Goal: Task Accomplishment & Management: Manage account settings

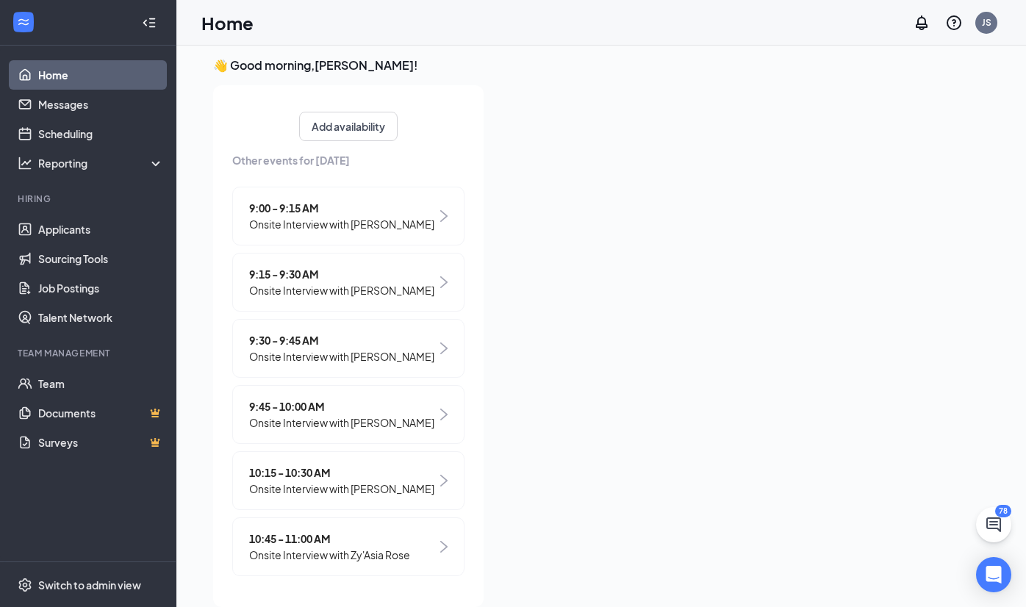
scroll to position [326, 0]
click at [388, 482] on span "Onsite Interview with [PERSON_NAME]" at bounding box center [341, 489] width 185 height 16
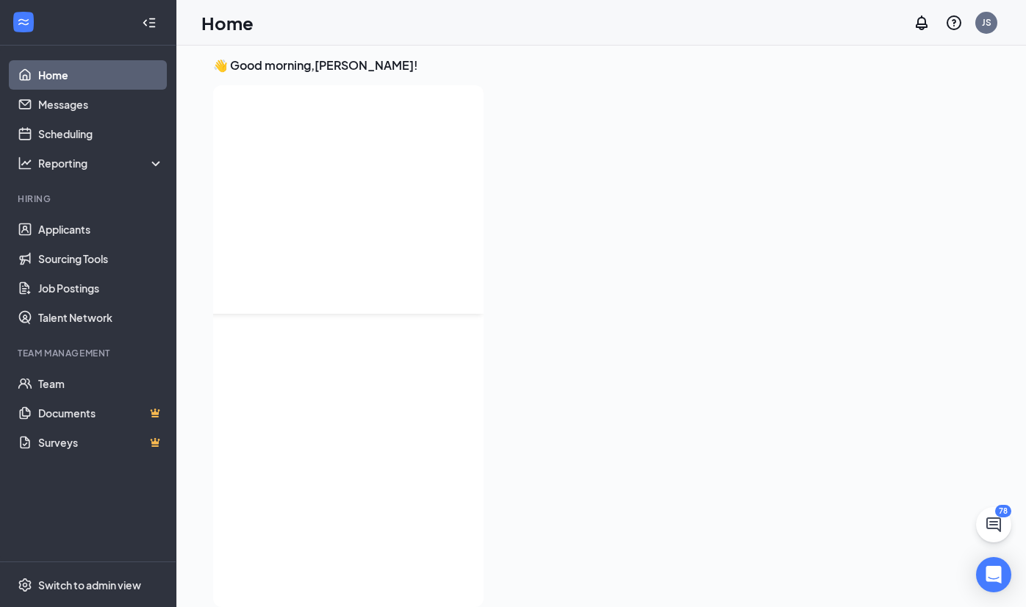
scroll to position [0, 0]
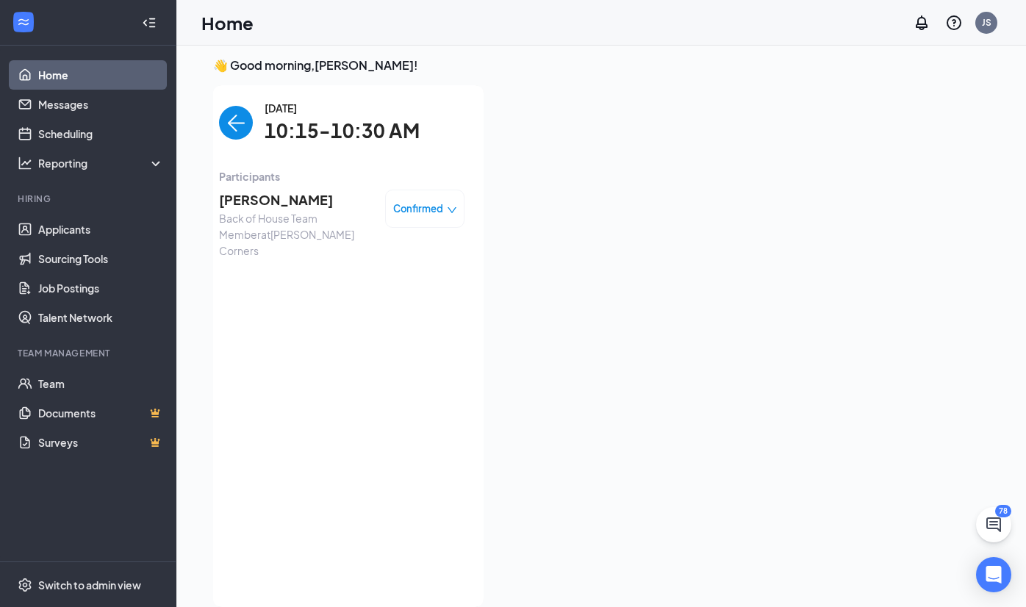
click at [287, 191] on span "[PERSON_NAME]" at bounding box center [296, 200] width 154 height 21
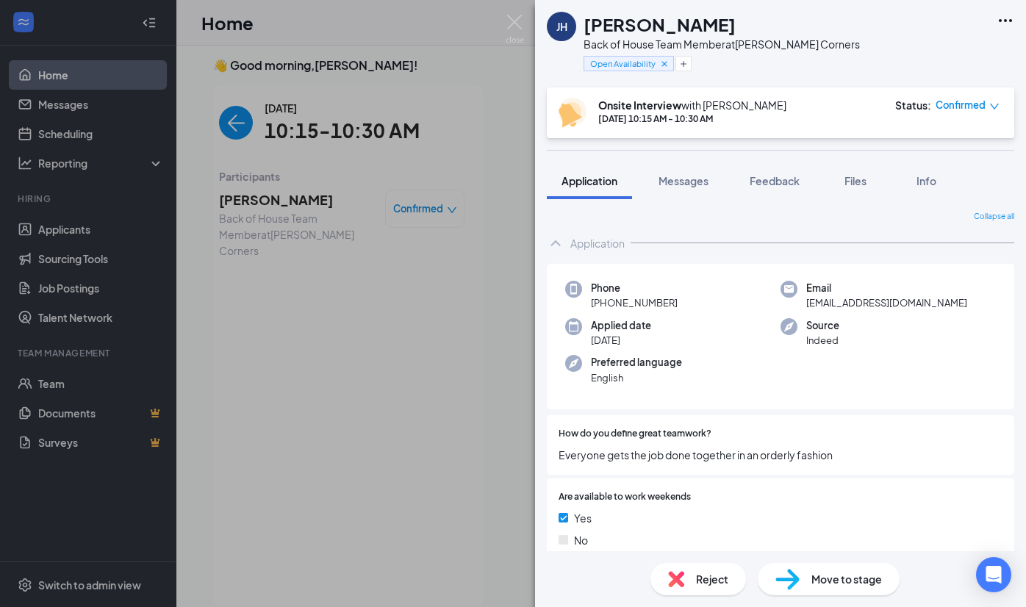
click at [647, 20] on h1 "[PERSON_NAME]" at bounding box center [660, 24] width 152 height 25
click at [615, 296] on span "[PHONE_NUMBER]" at bounding box center [634, 303] width 87 height 15
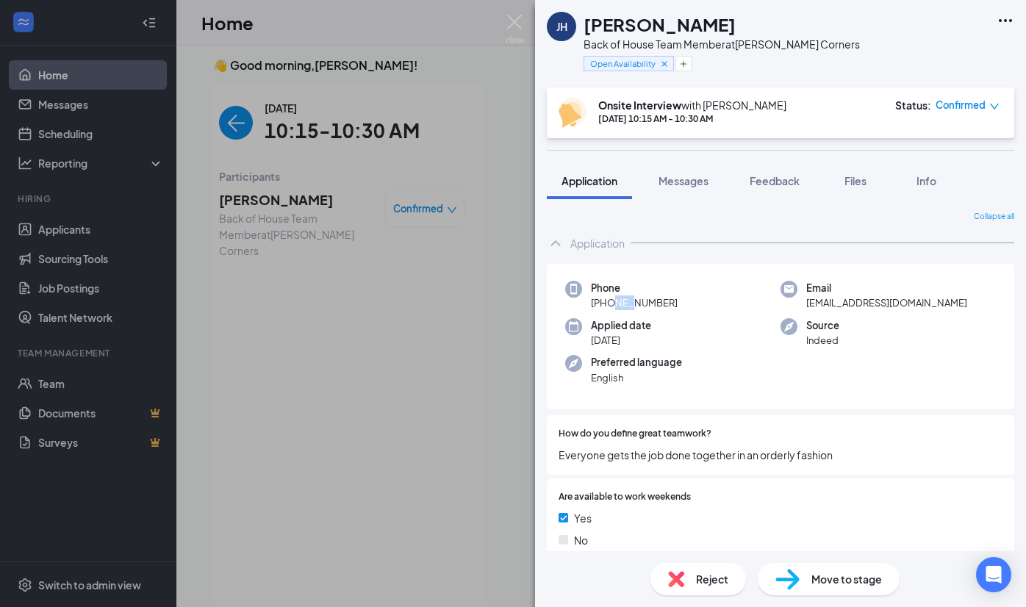
click at [612, 297] on span "[PHONE_NUMBER]" at bounding box center [634, 303] width 87 height 15
click at [857, 301] on span "[EMAIL_ADDRESS][DOMAIN_NAME]" at bounding box center [886, 303] width 161 height 15
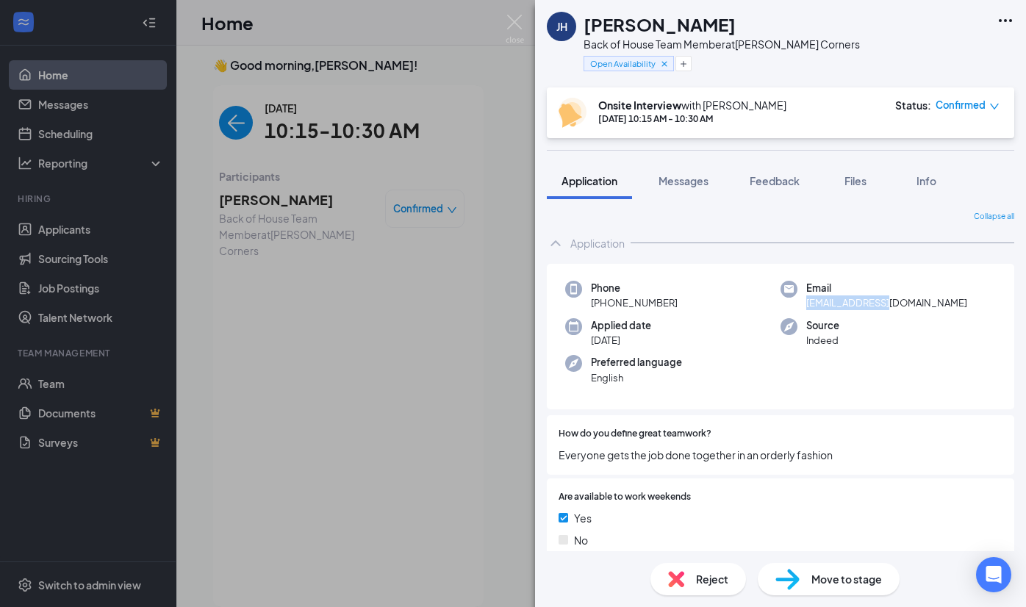
click at [857, 301] on span "[EMAIL_ADDRESS][DOMAIN_NAME]" at bounding box center [886, 303] width 161 height 15
click at [684, 64] on icon "Plus" at bounding box center [683, 64] width 9 height 9
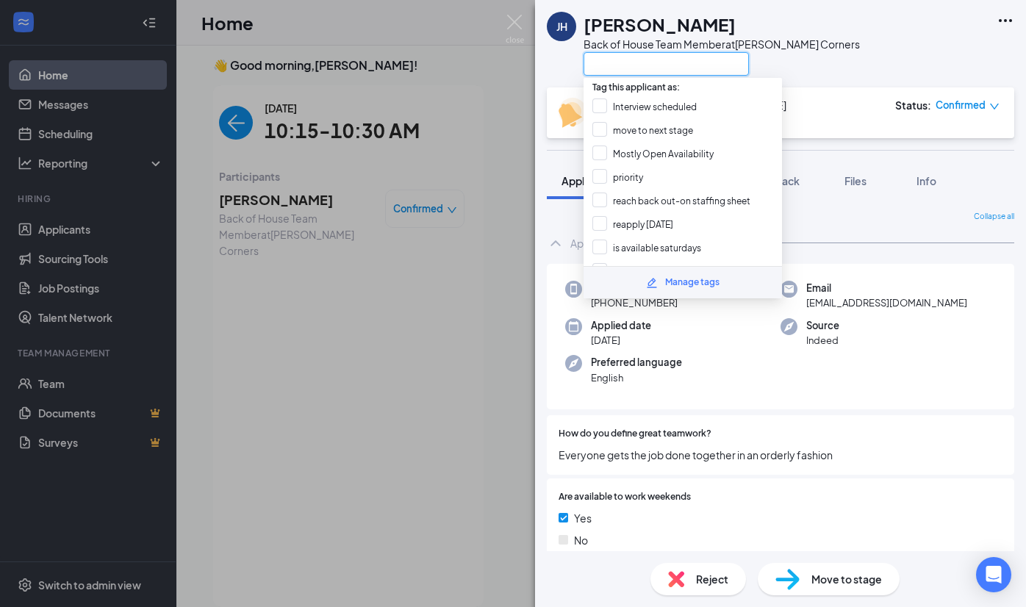
click at [653, 71] on input "text" at bounding box center [666, 64] width 165 height 24
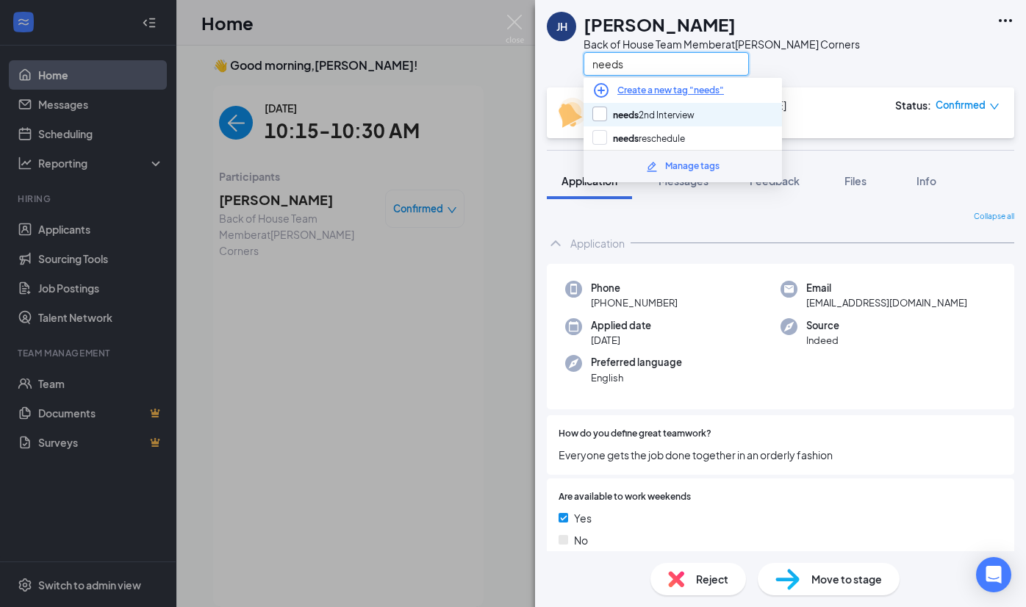
type input "needs"
click at [687, 117] on input "needs 2nd Interview" at bounding box center [643, 115] width 102 height 16
checkbox input "true"
click at [839, 55] on div "[PERSON_NAME] Back of House Team Member at [PERSON_NAME][GEOGRAPHIC_DATA] needs" at bounding box center [780, 43] width 491 height 87
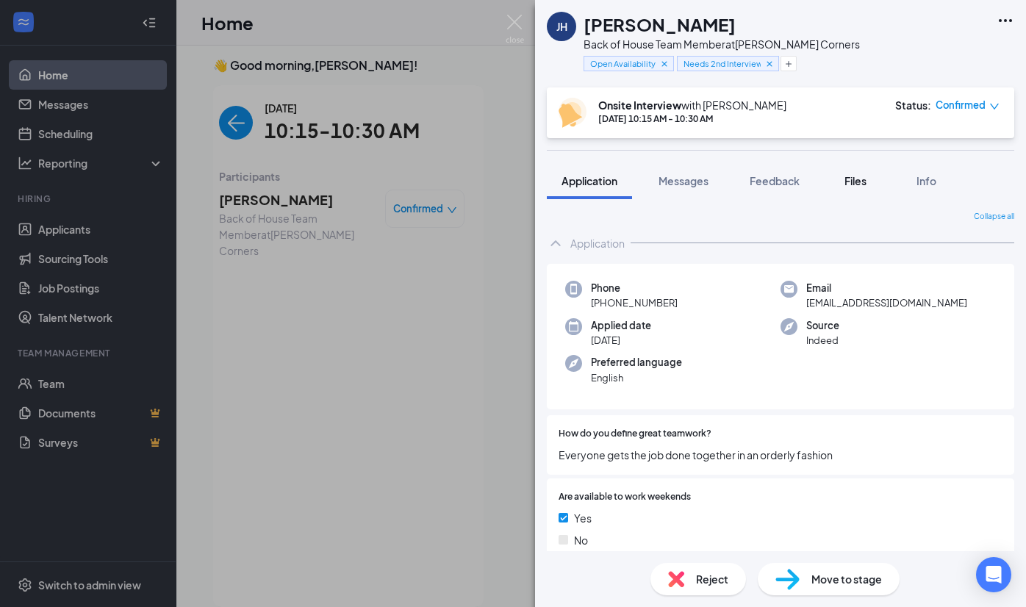
click at [858, 190] on button "Files" at bounding box center [855, 180] width 59 height 37
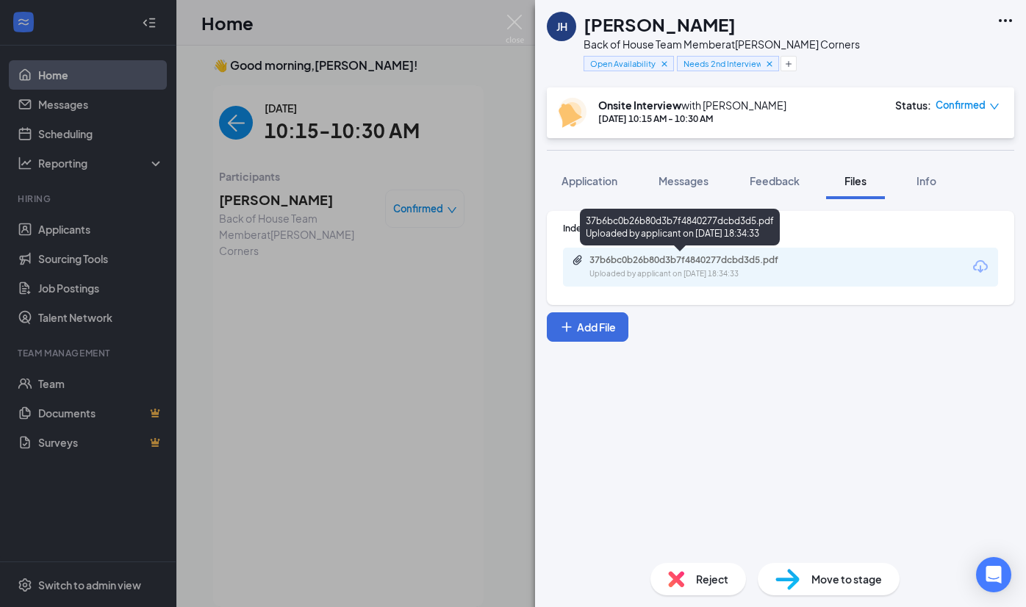
click at [602, 304] on div "Indeed Resume 37b6bc0b26b80d3b7f4840277dcbd3d5.pdf Uploaded by applicant on [DA…" at bounding box center [781, 258] width 468 height 94
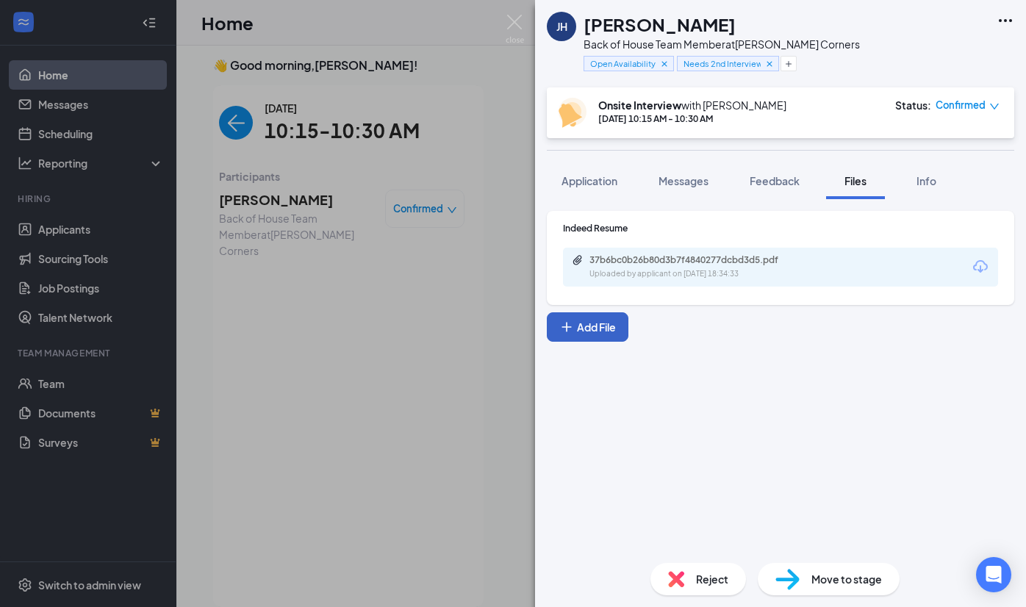
click at [590, 316] on button "Add File" at bounding box center [588, 326] width 82 height 29
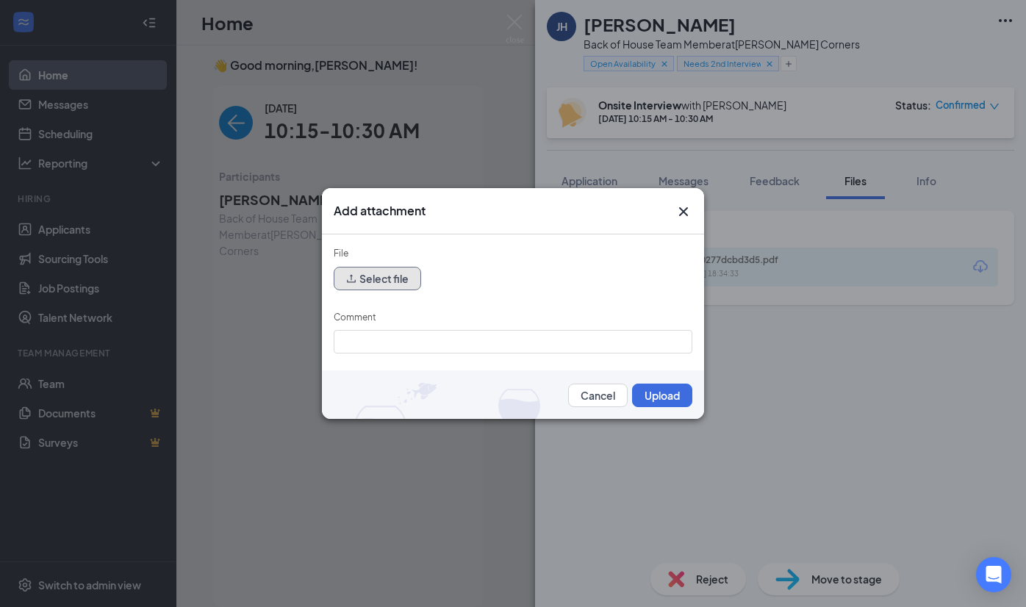
click at [401, 279] on button "Select file" at bounding box center [377, 279] width 87 height 24
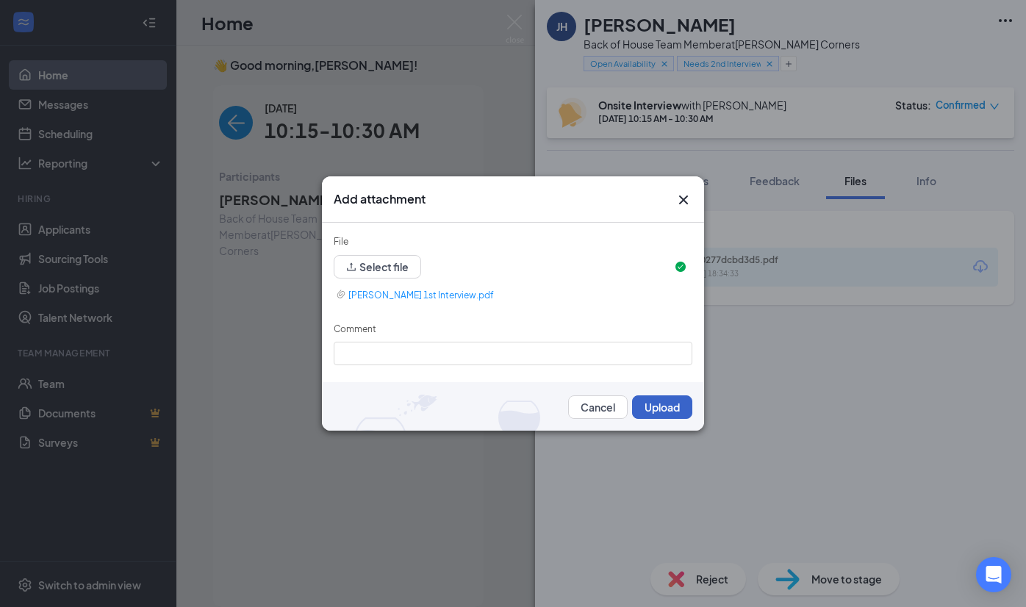
click at [677, 408] on button "Upload" at bounding box center [662, 407] width 60 height 24
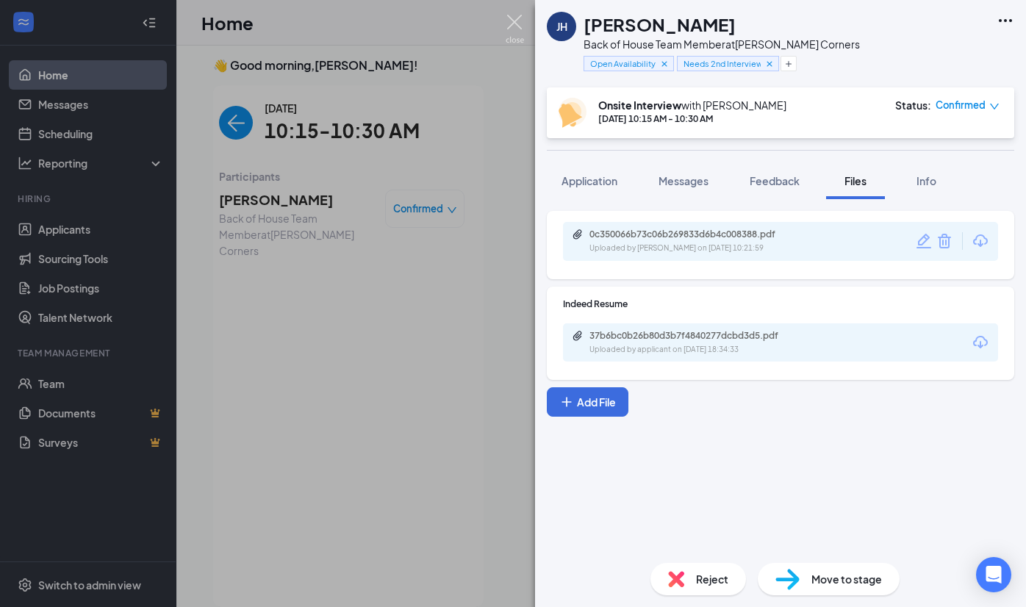
click at [511, 22] on img at bounding box center [515, 29] width 18 height 29
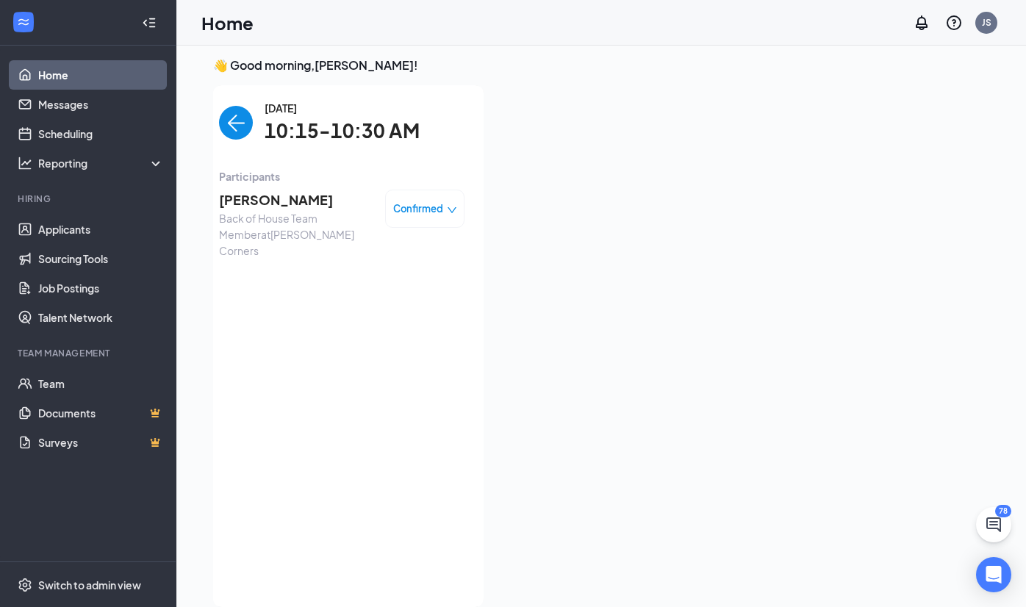
click at [237, 129] on img "back-button" at bounding box center [236, 123] width 34 height 34
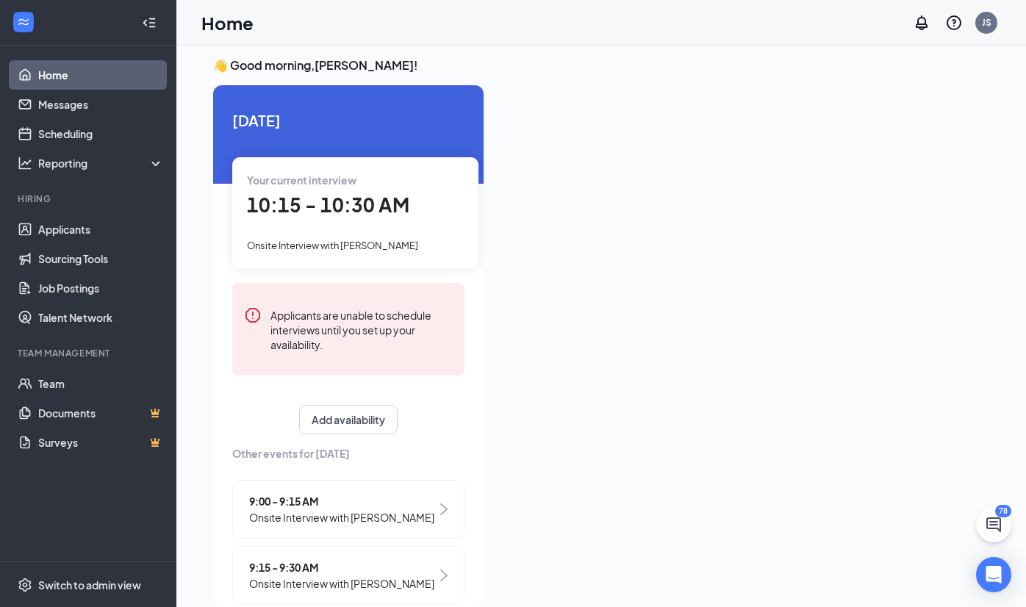
scroll to position [326, 0]
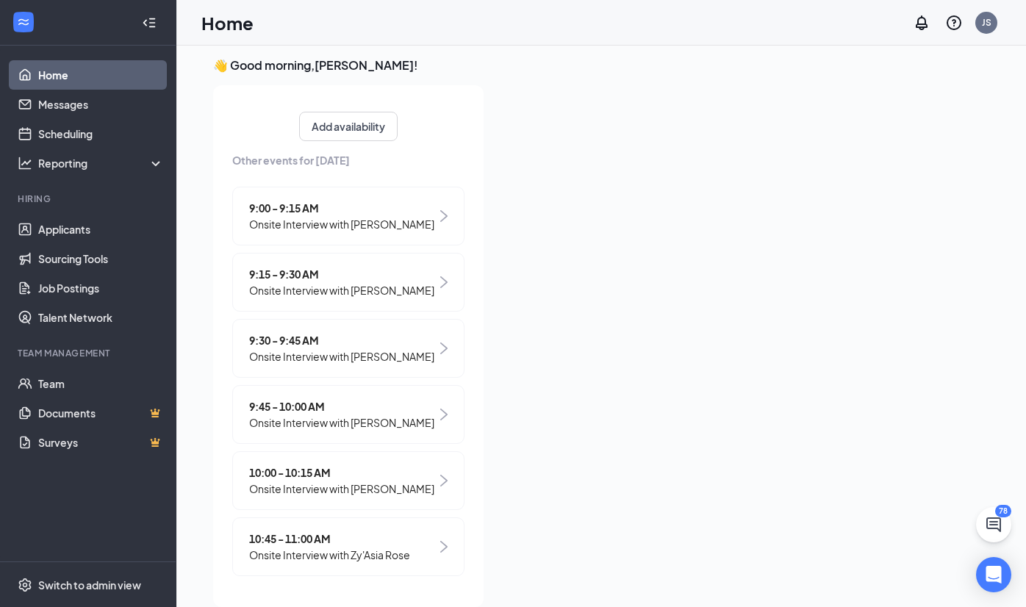
click at [358, 200] on span "9:00 - 9:15 AM" at bounding box center [341, 208] width 185 height 16
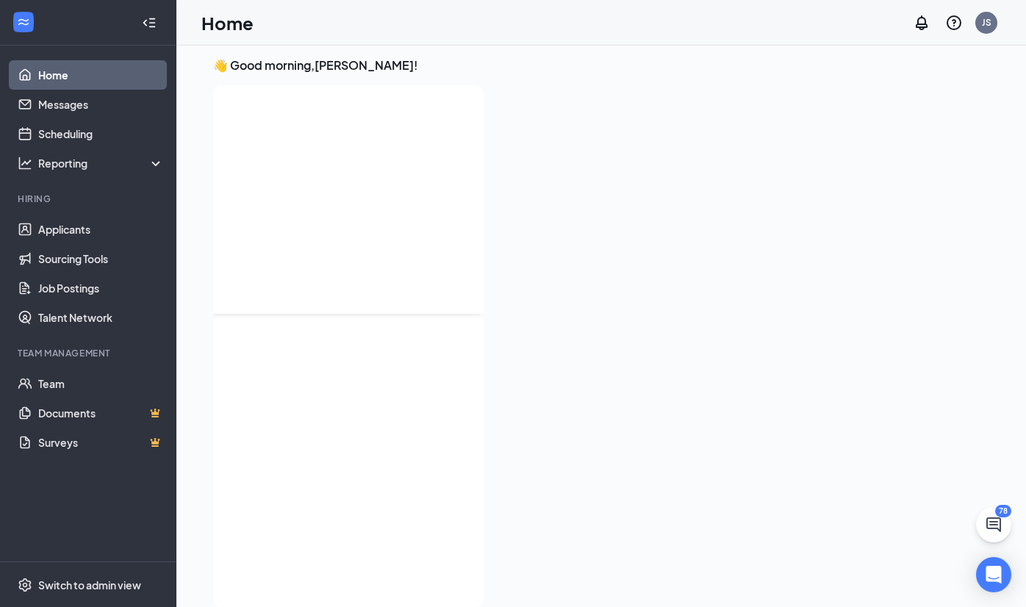
scroll to position [0, 0]
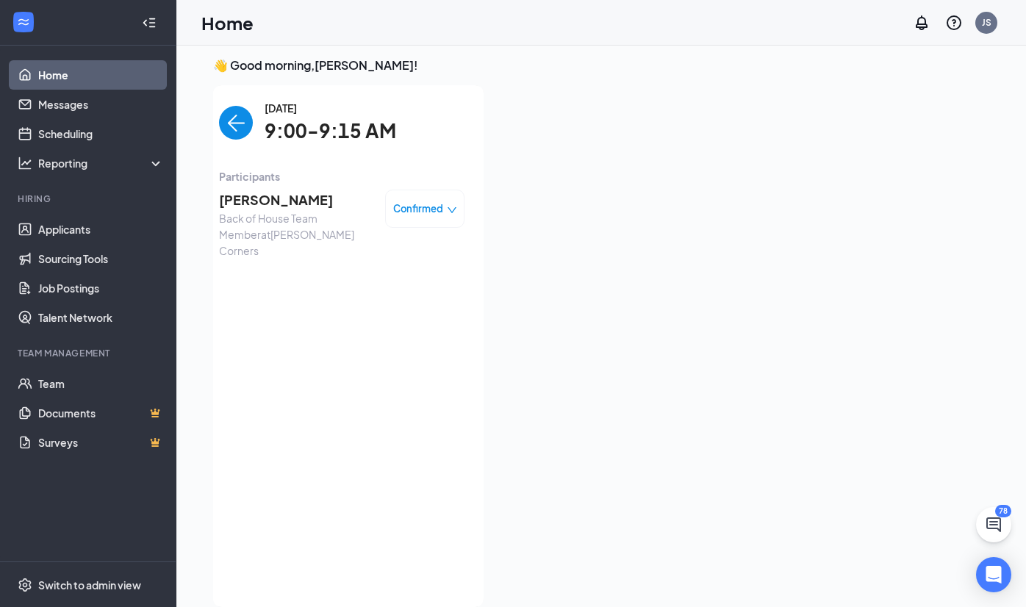
click at [275, 195] on span "[PERSON_NAME]" at bounding box center [296, 200] width 154 height 21
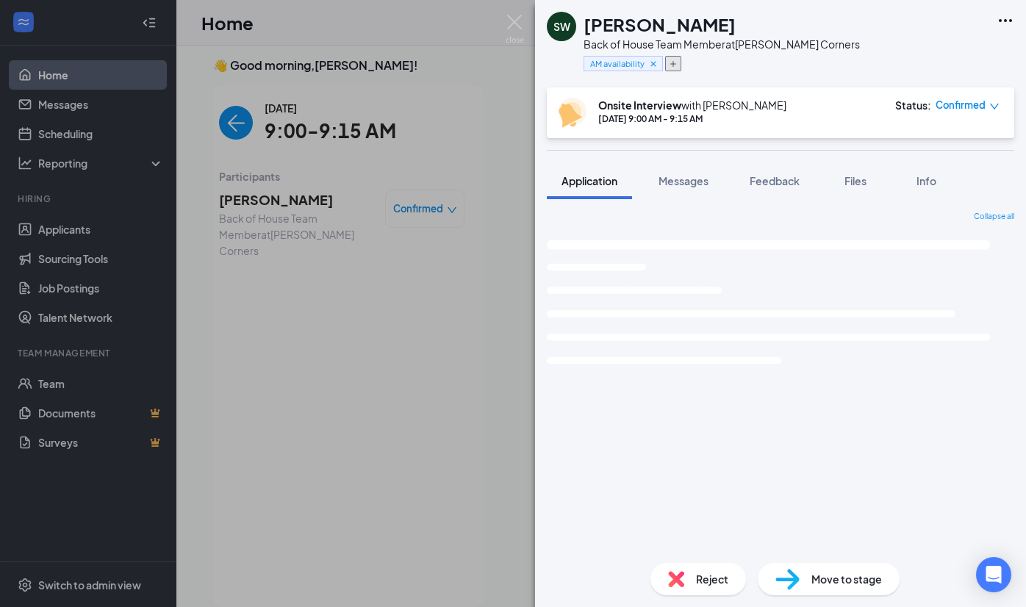
click at [676, 68] on button "button" at bounding box center [673, 63] width 16 height 15
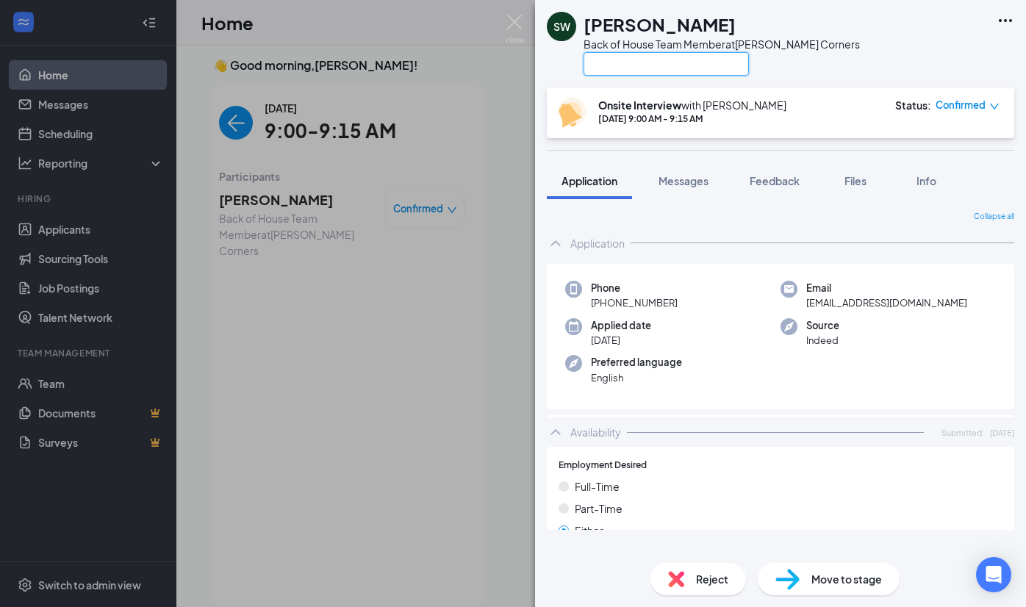
click at [676, 64] on input "text" at bounding box center [666, 64] width 165 height 24
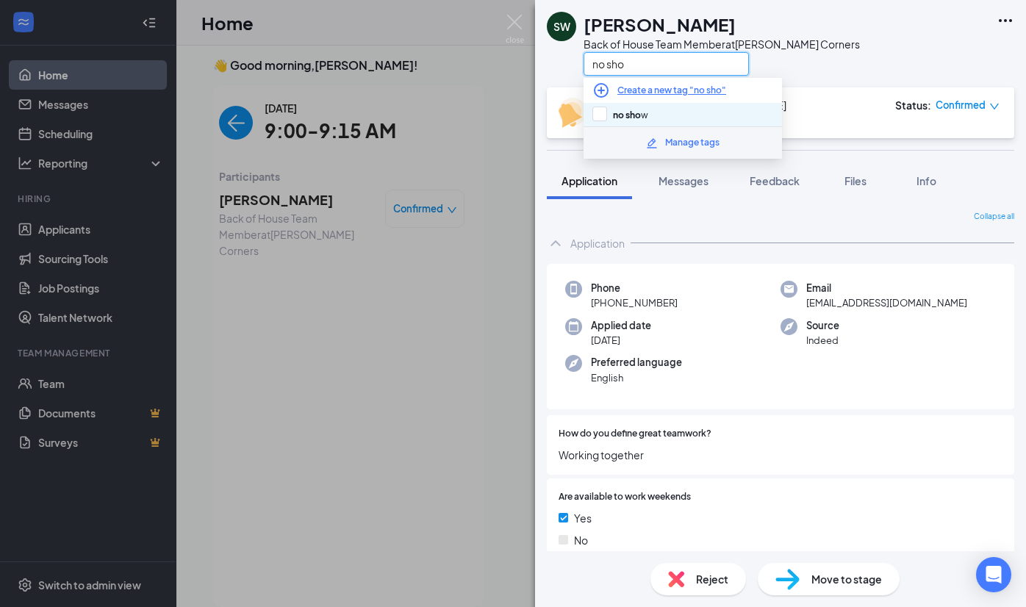
type input "no sho"
click at [662, 111] on div "no sho w" at bounding box center [683, 115] width 198 height 24
checkbox input "true"
click at [844, 42] on div "SW [PERSON_NAME] Back of House Team Member at [PERSON_NAME][GEOGRAPHIC_DATA] no…" at bounding box center [780, 43] width 491 height 87
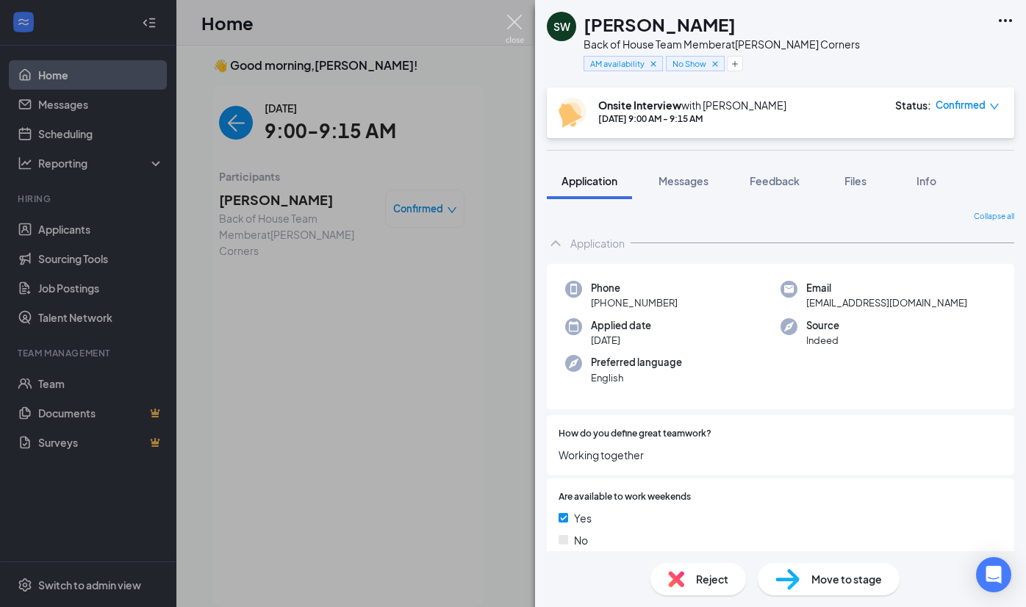
click at [513, 27] on img at bounding box center [515, 29] width 18 height 29
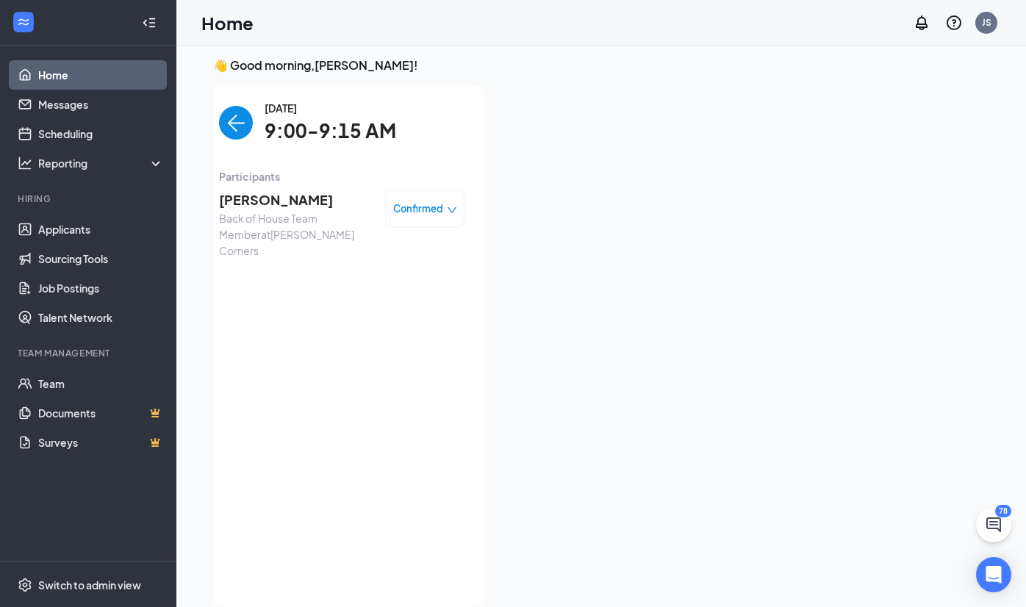
click at [241, 123] on img "back-button" at bounding box center [236, 123] width 34 height 34
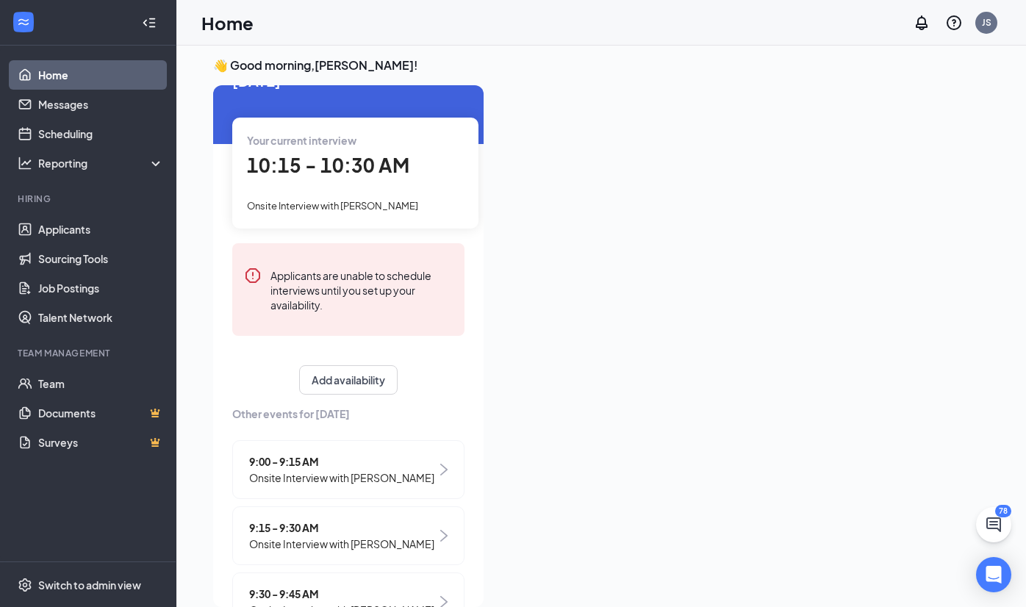
scroll to position [234, 0]
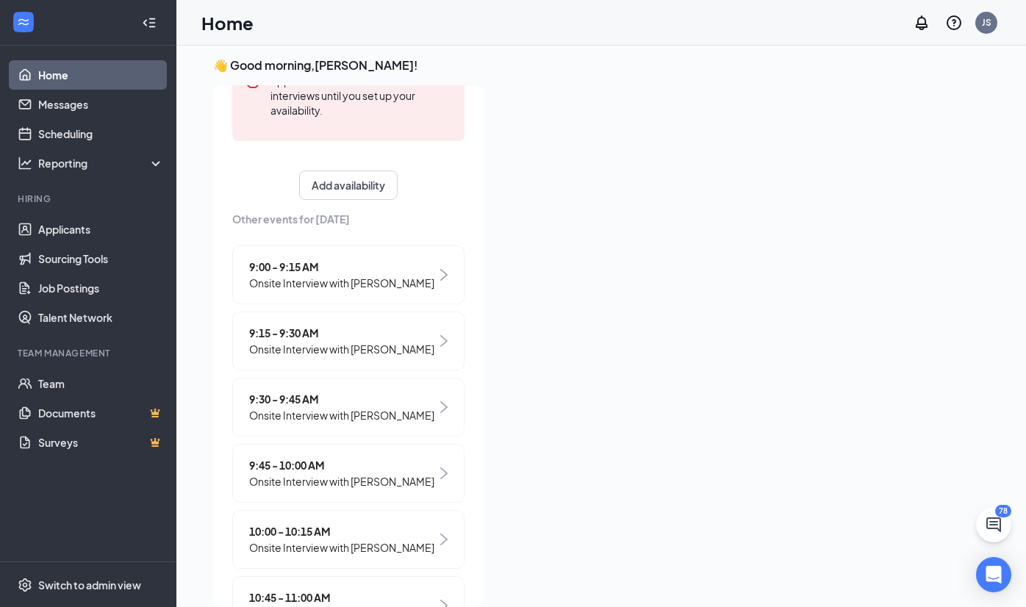
click at [428, 423] on span "Onsite Interview with [PERSON_NAME]" at bounding box center [341, 415] width 185 height 16
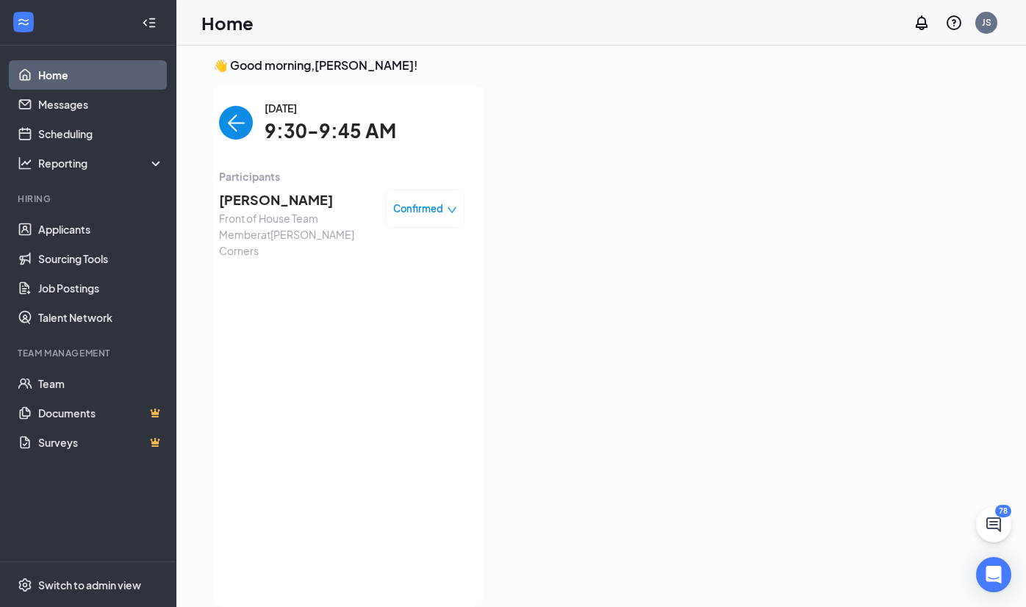
click at [258, 212] on span "Front of House Team Member at [PERSON_NAME][GEOGRAPHIC_DATA]" at bounding box center [296, 234] width 154 height 49
click at [260, 201] on span "[PERSON_NAME]" at bounding box center [296, 200] width 154 height 21
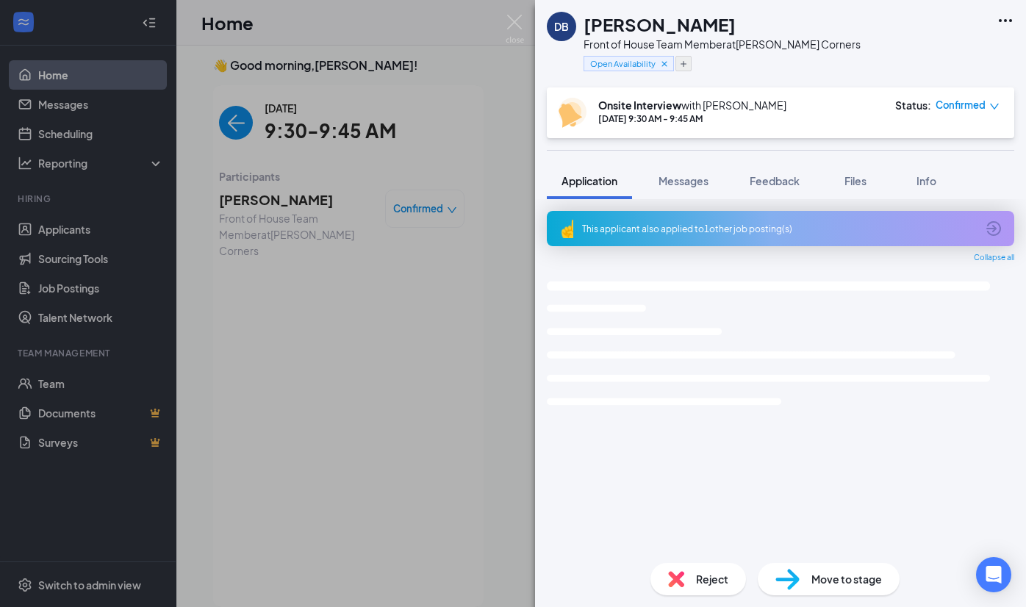
click at [693, 52] on div "Open Availability" at bounding box center [722, 63] width 277 height 24
click at [691, 56] on button "button" at bounding box center [684, 63] width 16 height 15
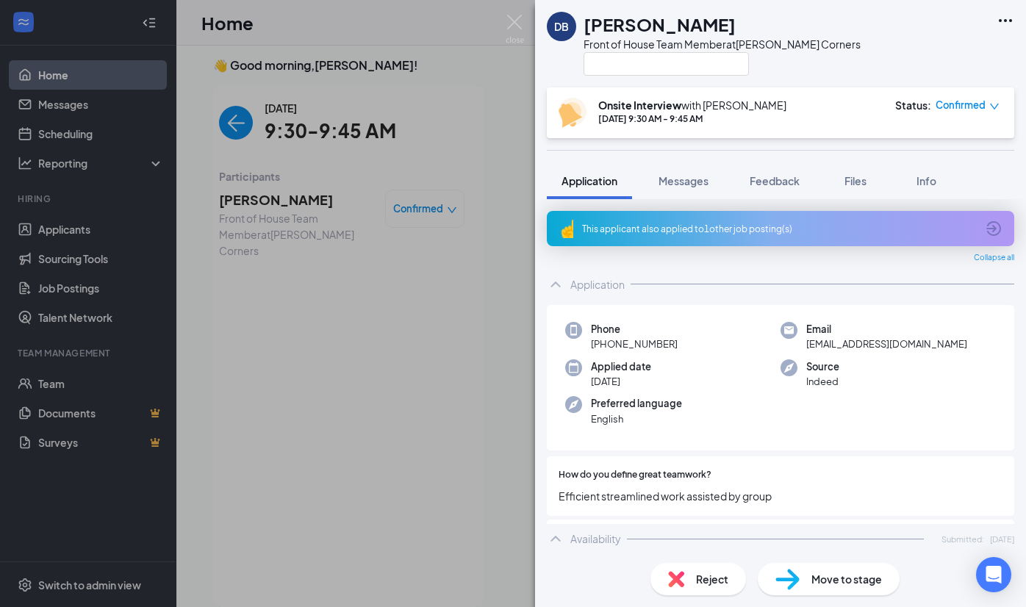
click at [686, 67] on input "text" at bounding box center [666, 64] width 165 height 24
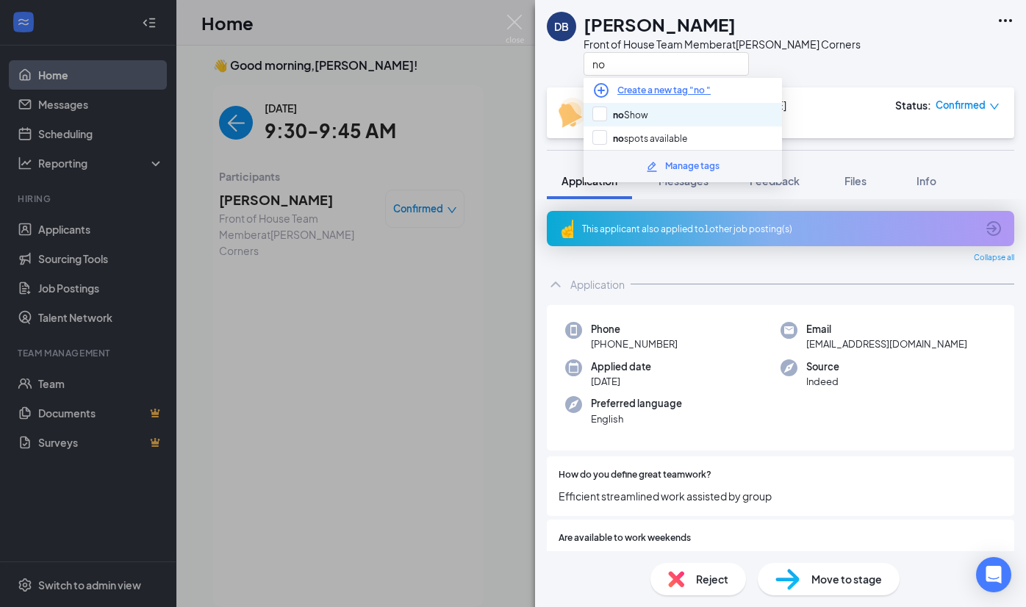
type input "no"
click at [695, 110] on div "no Show" at bounding box center [683, 115] width 198 height 24
checkbox input "true"
click at [801, 64] on div "no" at bounding box center [722, 63] width 277 height 24
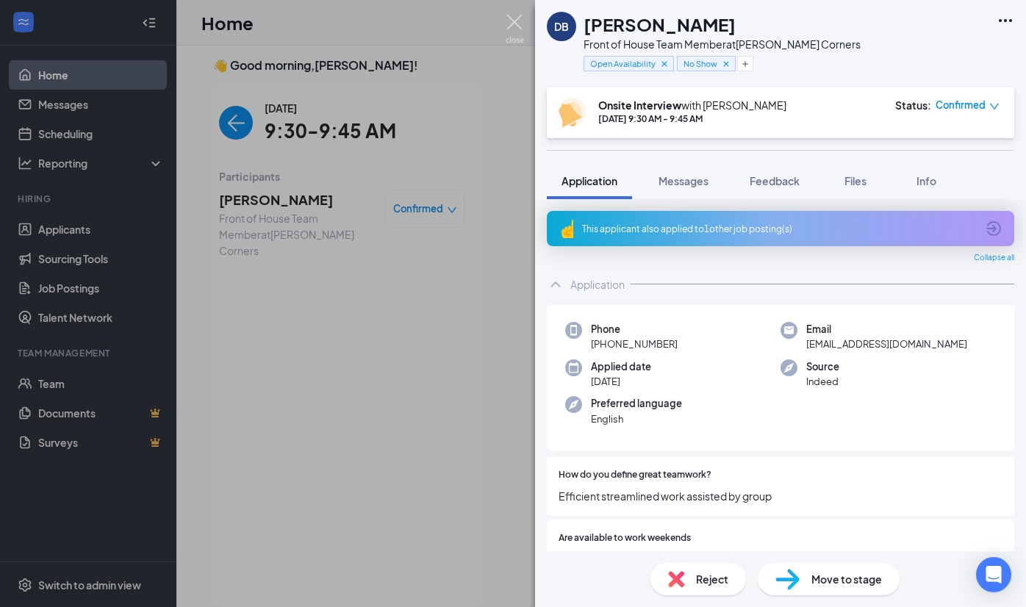
click at [514, 27] on img at bounding box center [515, 29] width 18 height 29
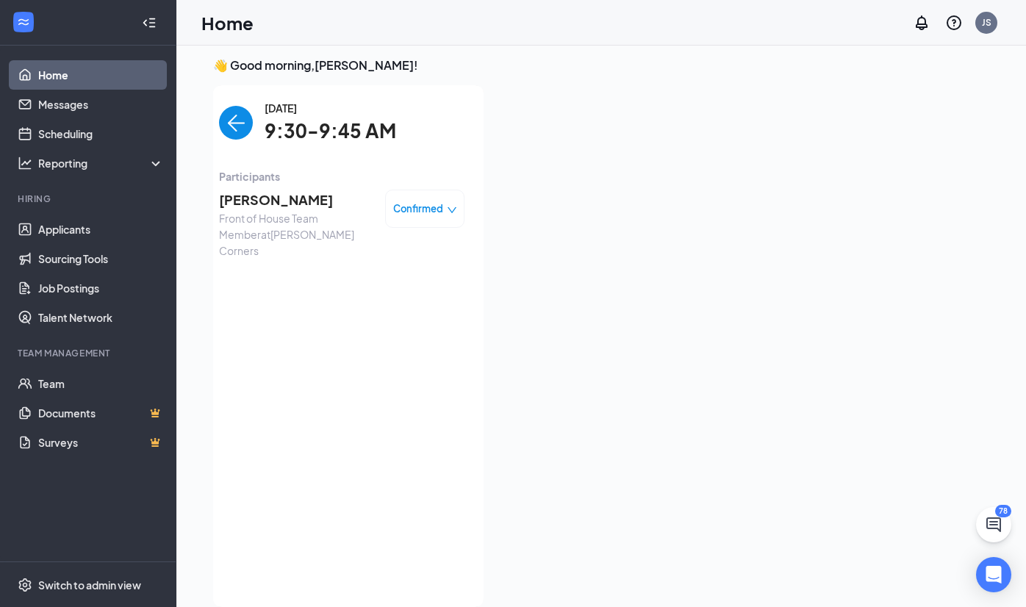
click at [235, 110] on img "back-button" at bounding box center [236, 123] width 34 height 34
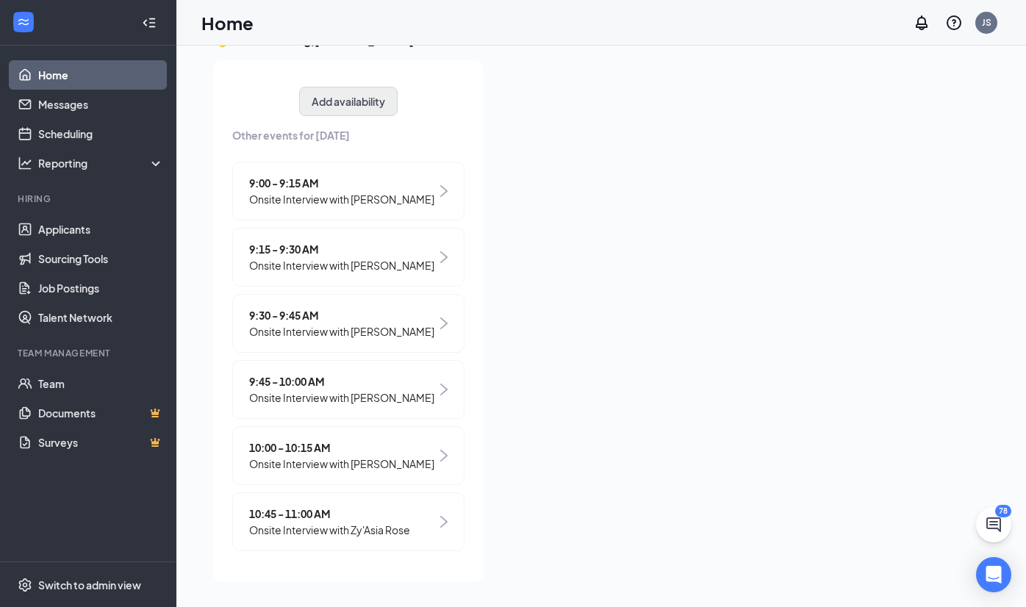
scroll to position [326, 0]
click at [424, 404] on div "9:45 - 10:00 AM Onsite Interview with [PERSON_NAME]" at bounding box center [348, 389] width 232 height 59
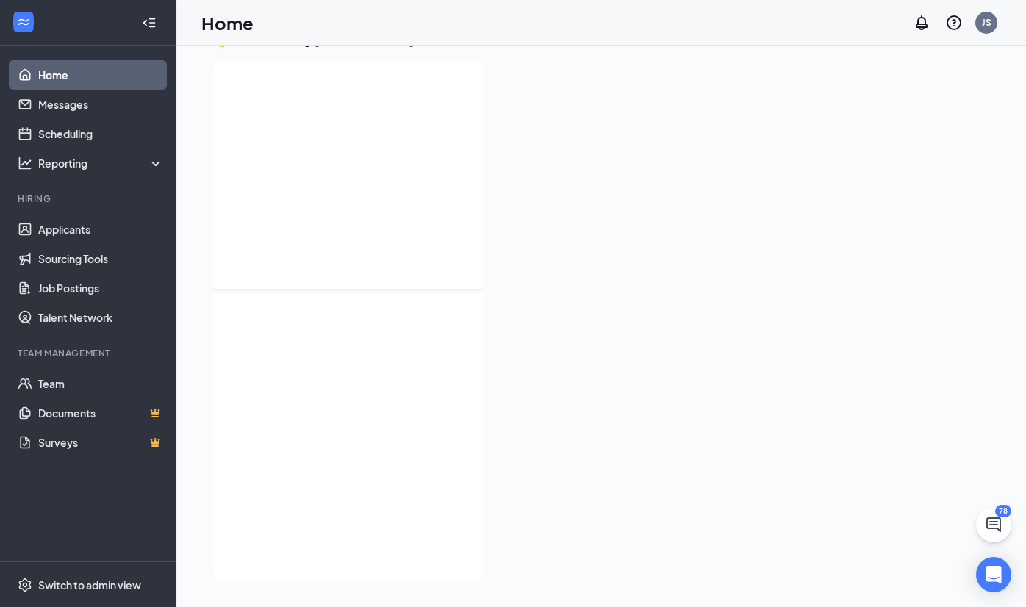
scroll to position [0, 0]
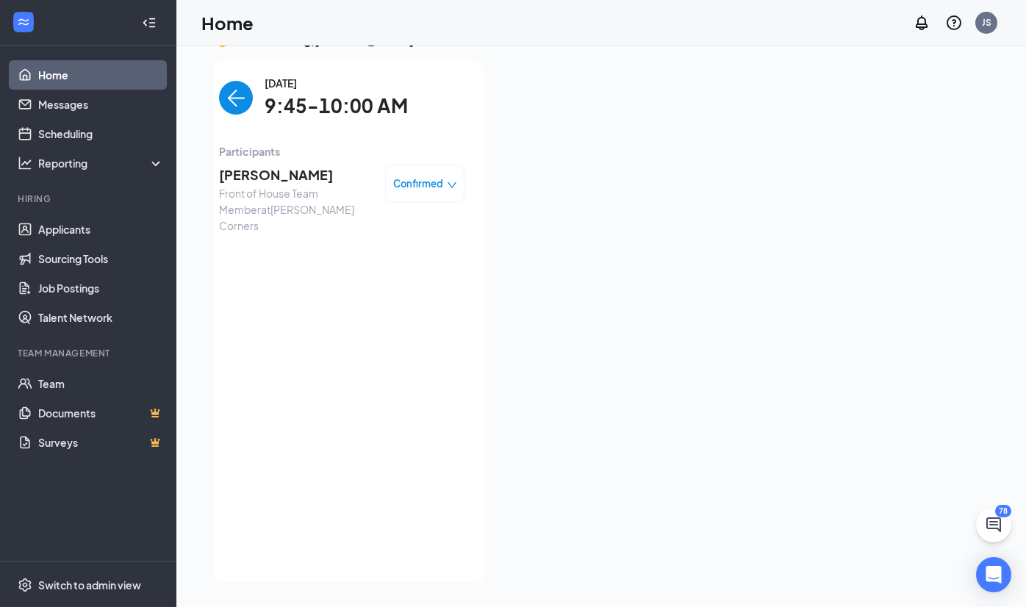
click at [262, 193] on span "Front of House Team Member at [PERSON_NAME][GEOGRAPHIC_DATA]" at bounding box center [296, 209] width 154 height 49
click at [262, 181] on span "[PERSON_NAME]" at bounding box center [296, 175] width 154 height 21
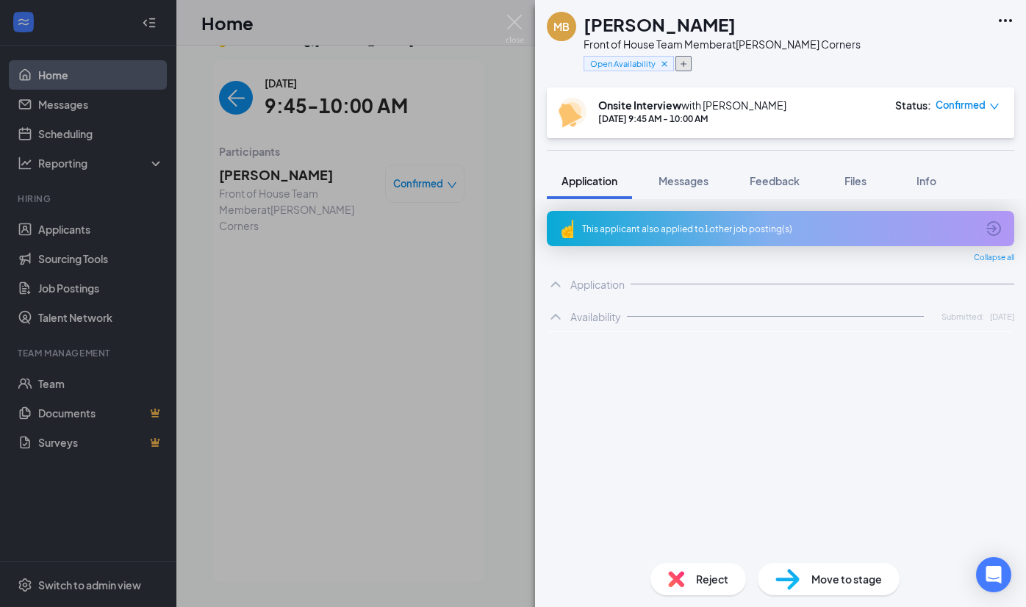
click at [690, 62] on button "button" at bounding box center [684, 63] width 16 height 15
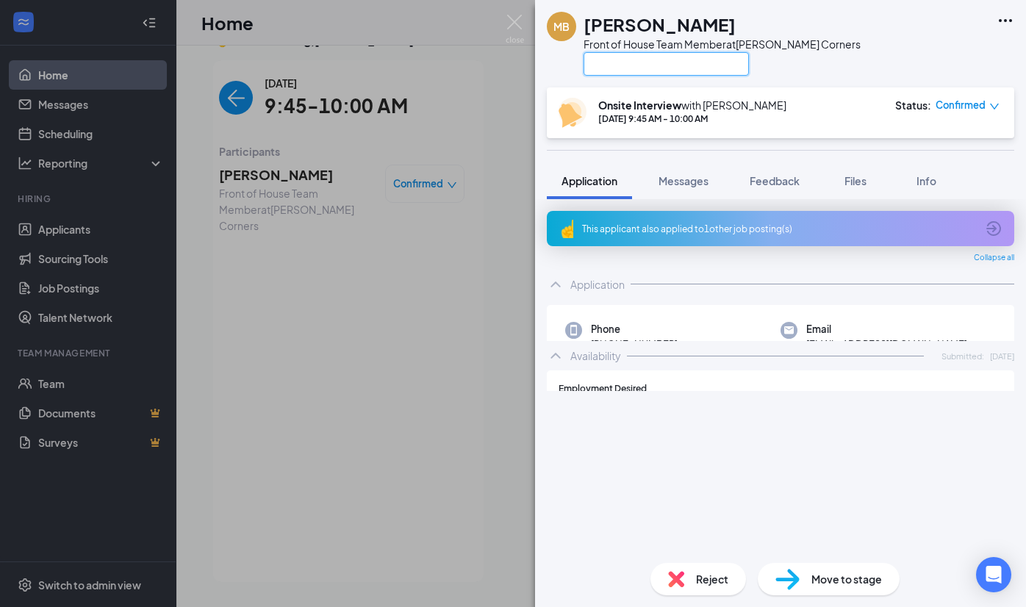
click at [682, 62] on input "text" at bounding box center [666, 64] width 165 height 24
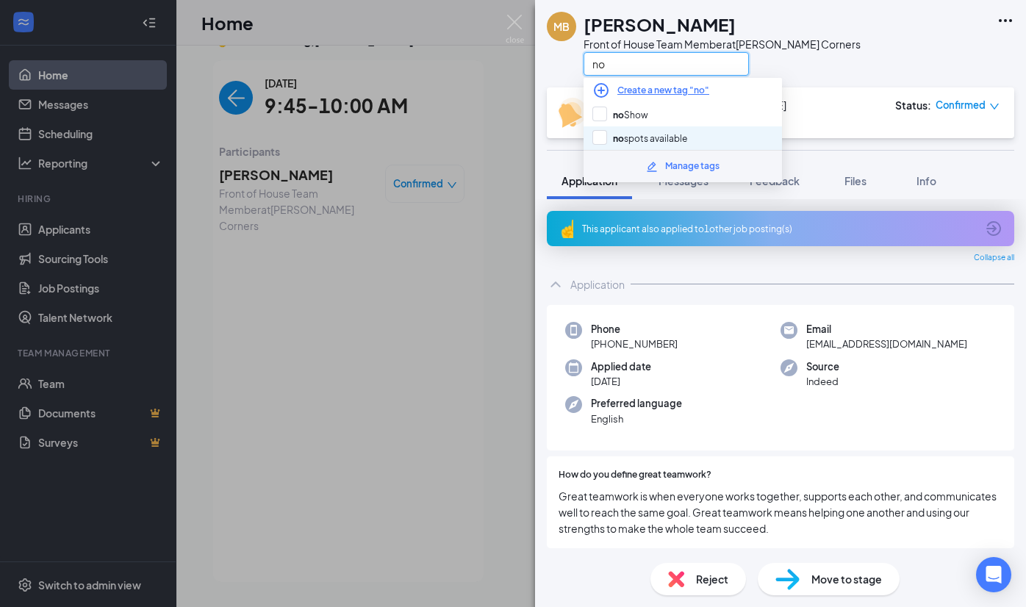
type input "no"
click at [711, 126] on div "no spots available" at bounding box center [683, 138] width 198 height 24
checkbox input "true"
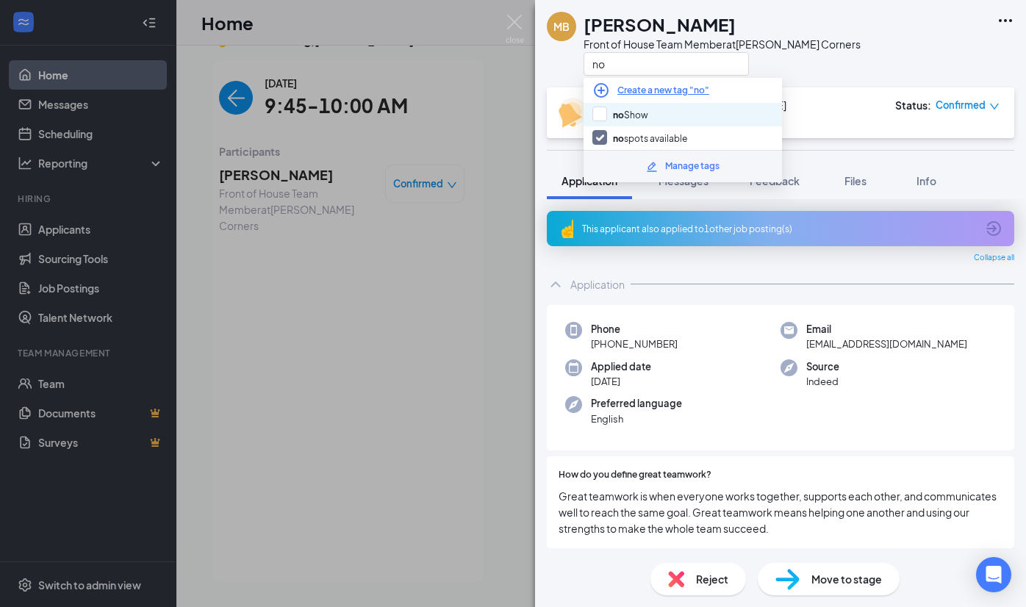
click at [676, 118] on div "no Show" at bounding box center [683, 115] width 198 height 24
checkbox input "true"
click at [659, 142] on input "no spots available" at bounding box center [639, 138] width 95 height 16
checkbox input "false"
click at [839, 40] on div "MB [PERSON_NAME] Front of House Team Member at [PERSON_NAME][GEOGRAPHIC_DATA] no" at bounding box center [780, 43] width 491 height 87
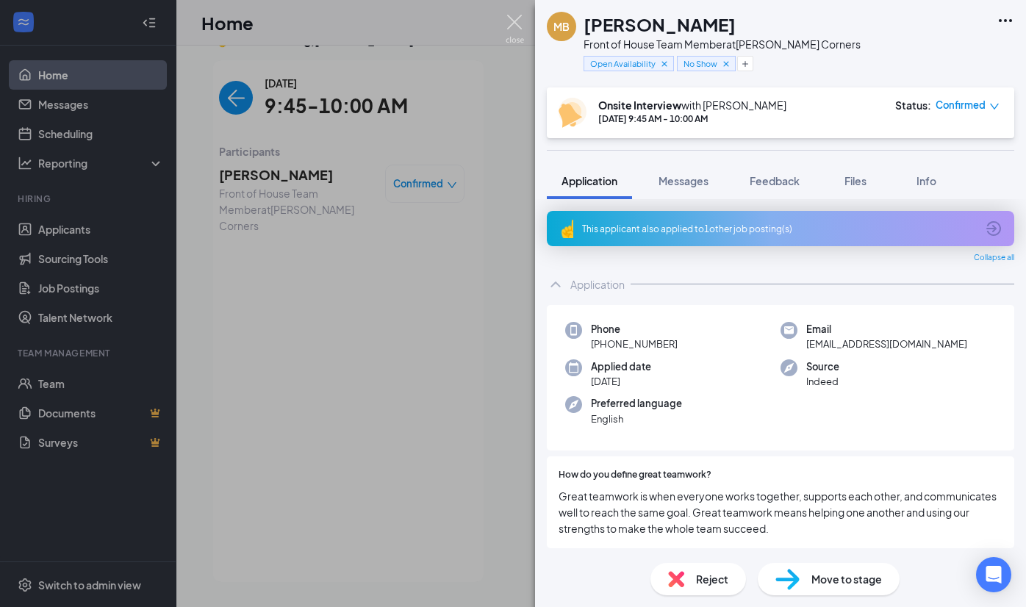
click at [520, 19] on img at bounding box center [515, 29] width 18 height 29
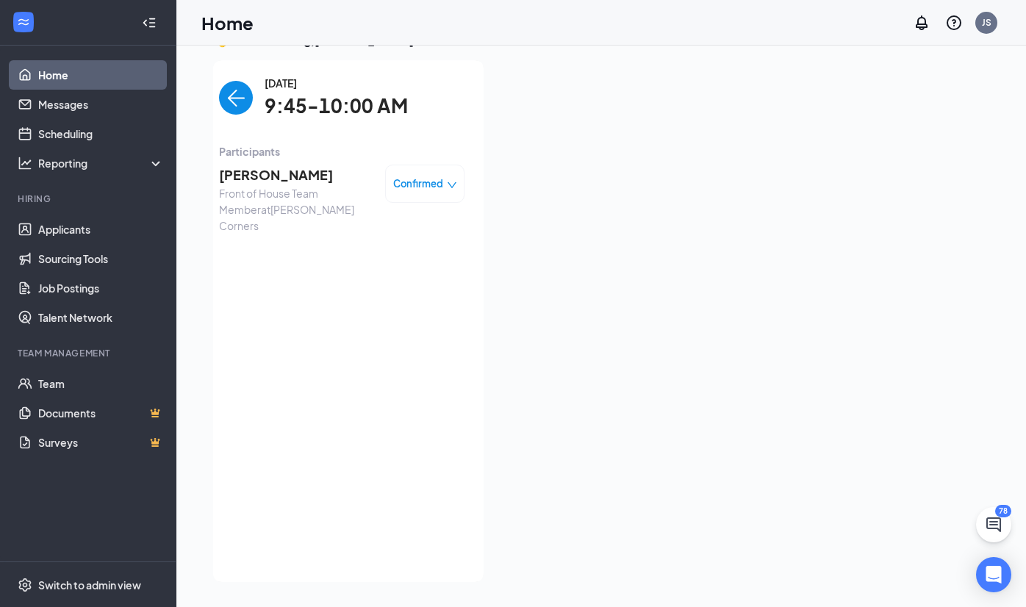
click at [229, 96] on img "back-button" at bounding box center [236, 98] width 34 height 34
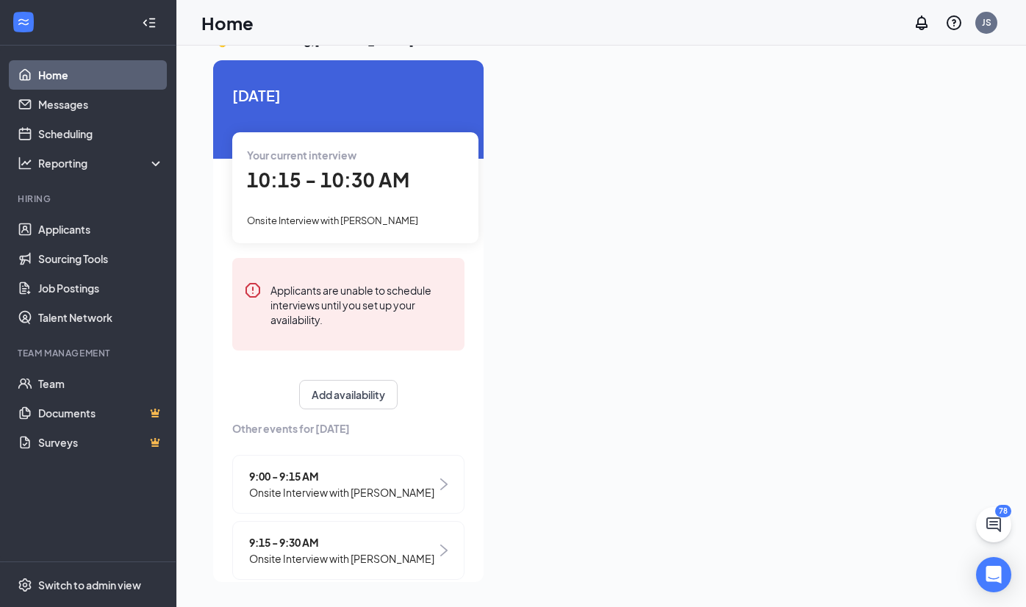
scroll to position [326, 0]
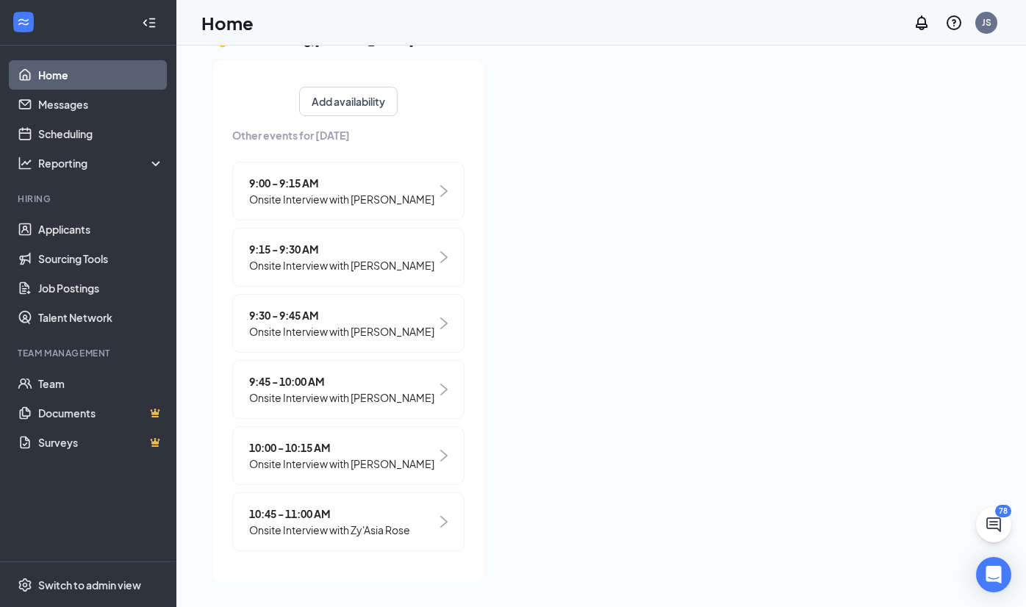
click at [398, 463] on span "Onsite Interview with [PERSON_NAME]" at bounding box center [341, 464] width 185 height 16
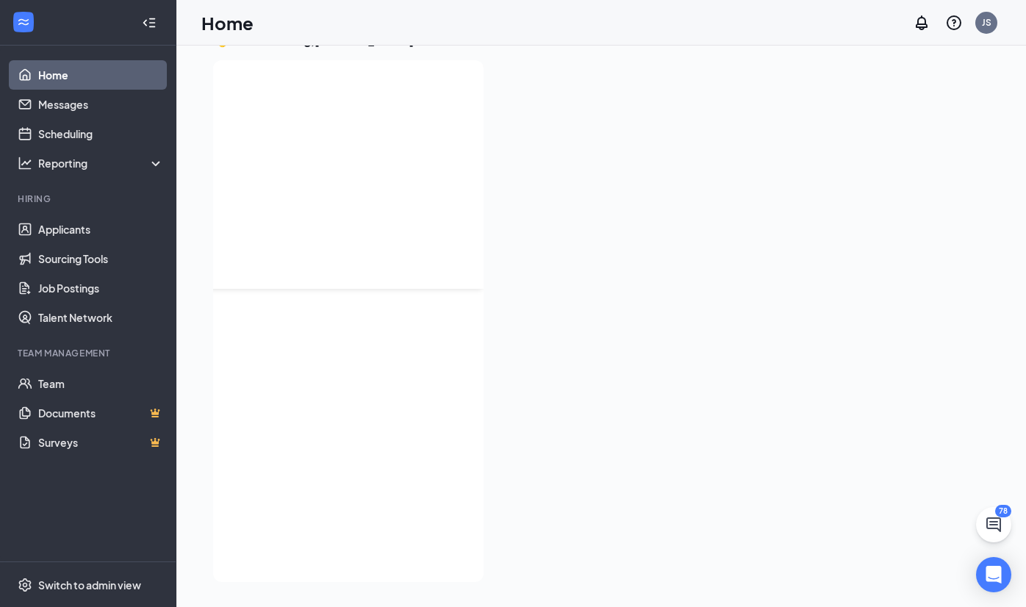
scroll to position [0, 0]
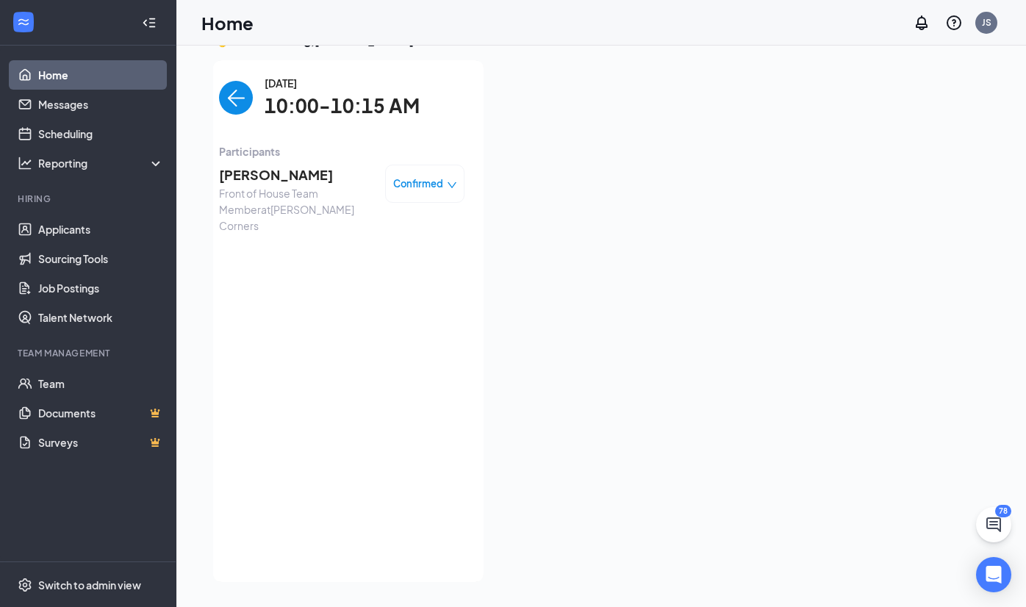
click at [238, 169] on span "[PERSON_NAME]" at bounding box center [296, 175] width 154 height 21
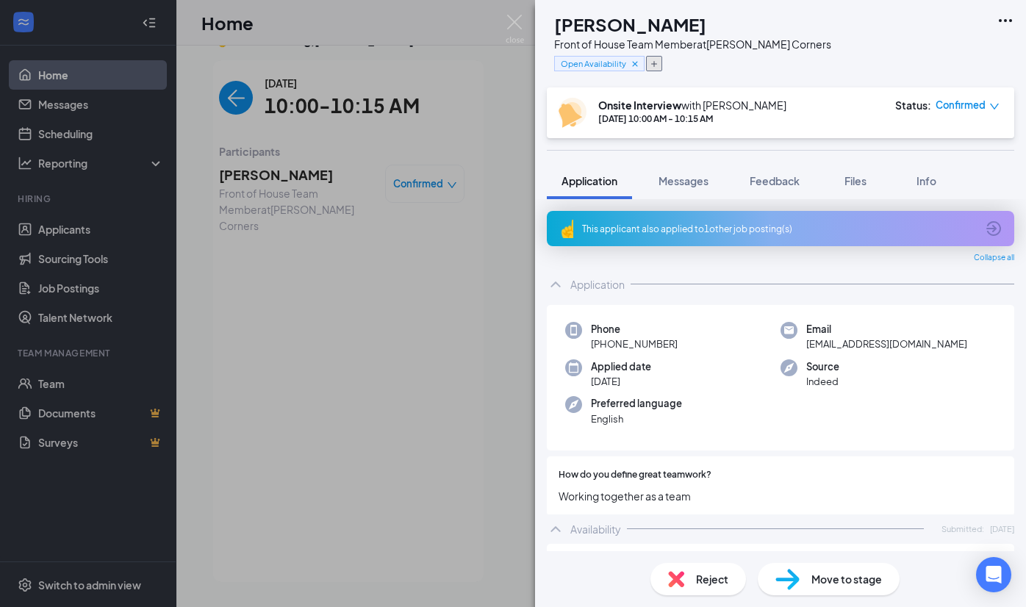
click at [659, 66] on icon "Plus" at bounding box center [654, 64] width 9 height 9
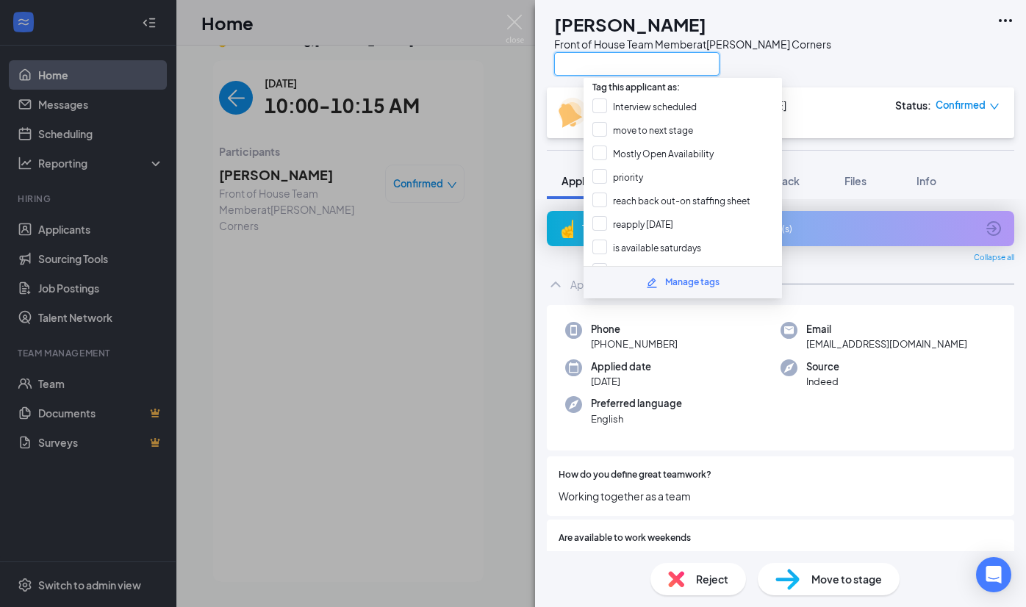
click at [684, 64] on input "text" at bounding box center [636, 64] width 165 height 24
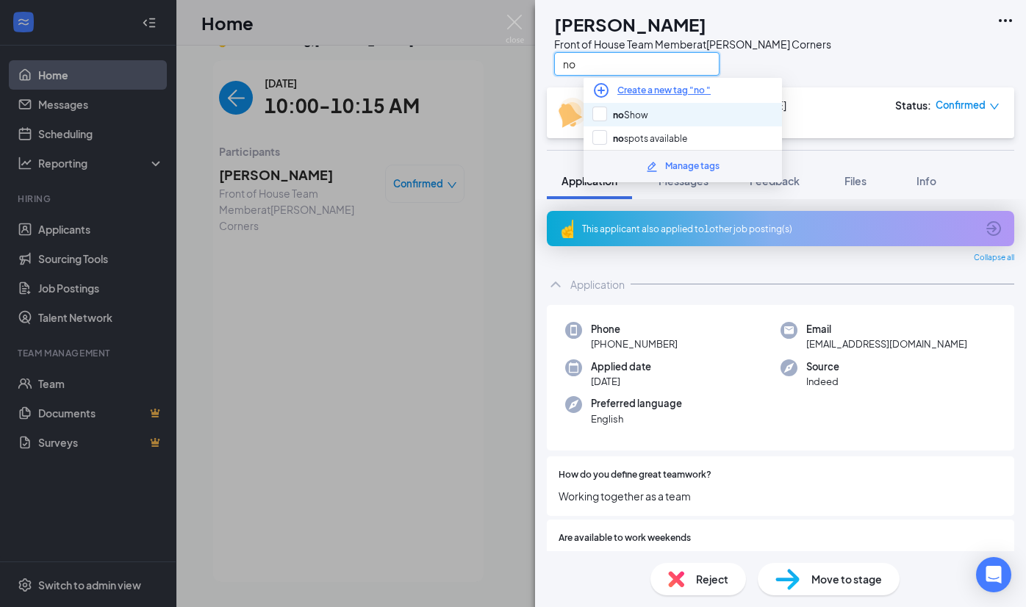
type input "no"
click at [678, 116] on div "no Show" at bounding box center [683, 115] width 198 height 24
checkbox input "true"
click at [772, 59] on div "no" at bounding box center [692, 63] width 277 height 24
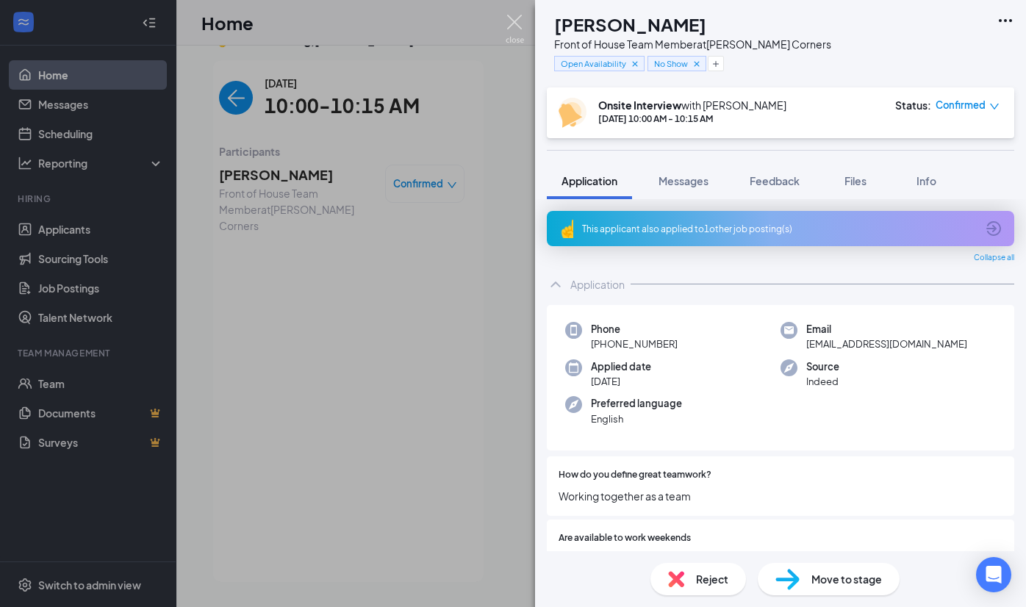
click at [518, 21] on img at bounding box center [515, 29] width 18 height 29
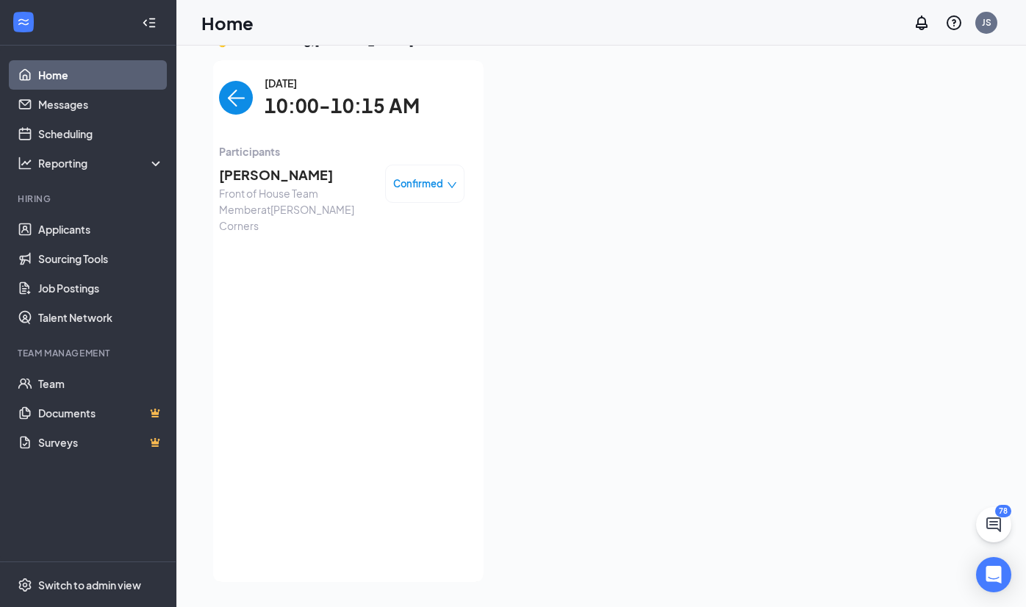
click at [234, 101] on img "back-button" at bounding box center [236, 98] width 34 height 34
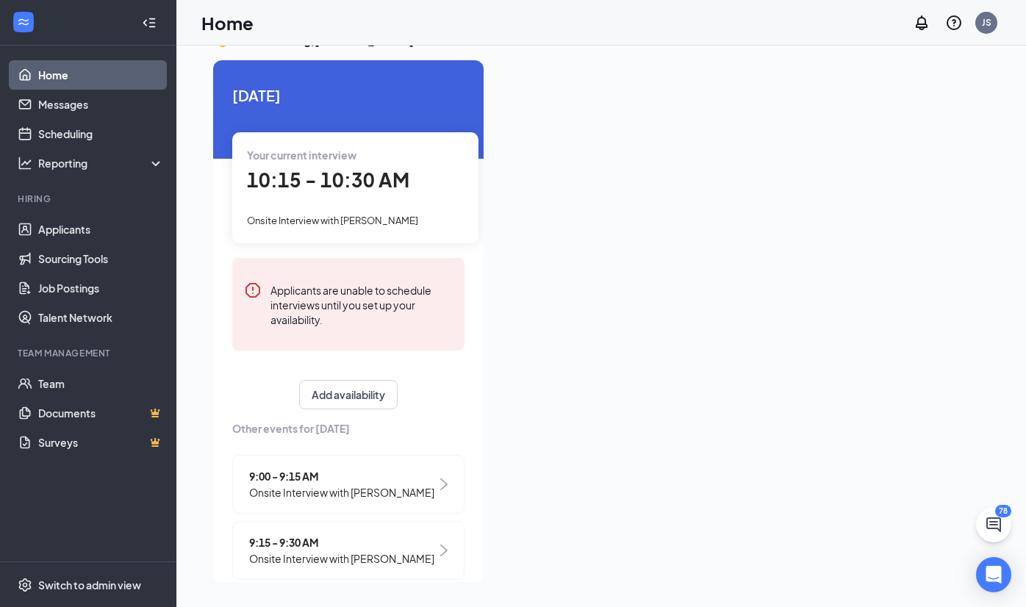
scroll to position [326, 0]
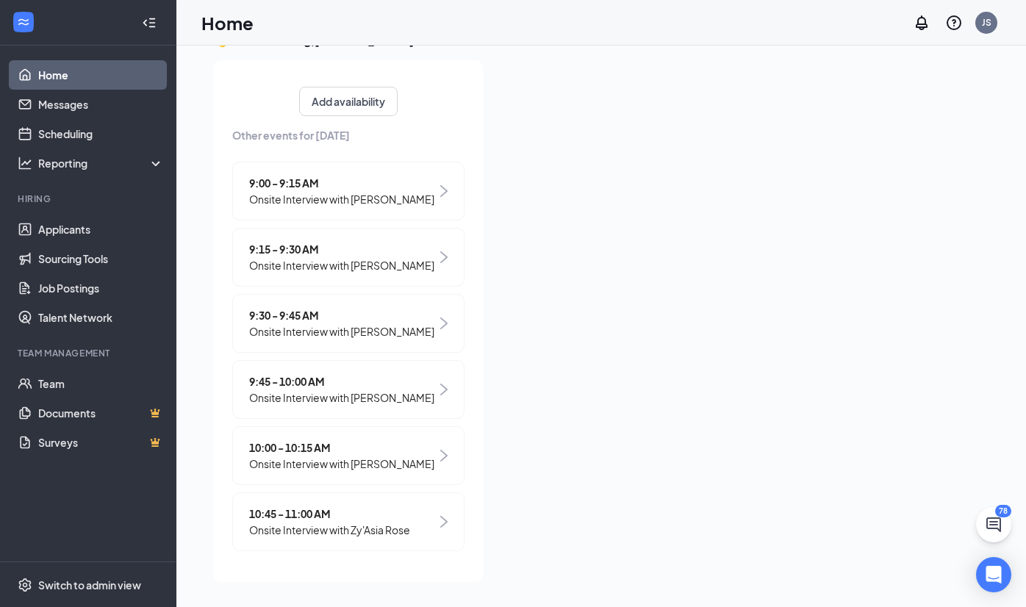
click at [427, 529] on div "10:45 - 11:00 AM Onsite Interview with Zy'Asia Rose" at bounding box center [348, 522] width 232 height 59
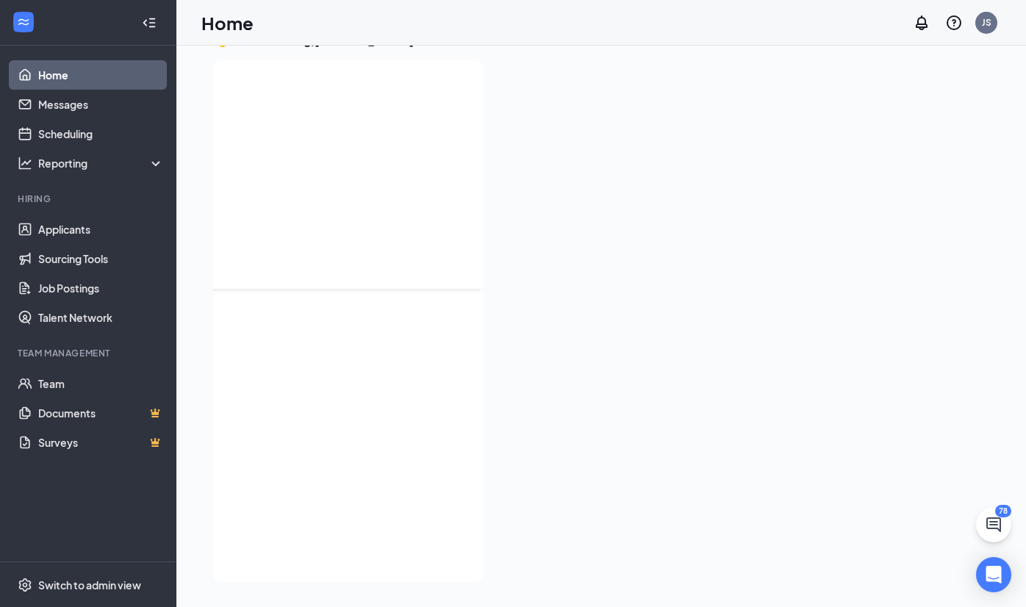
scroll to position [0, 0]
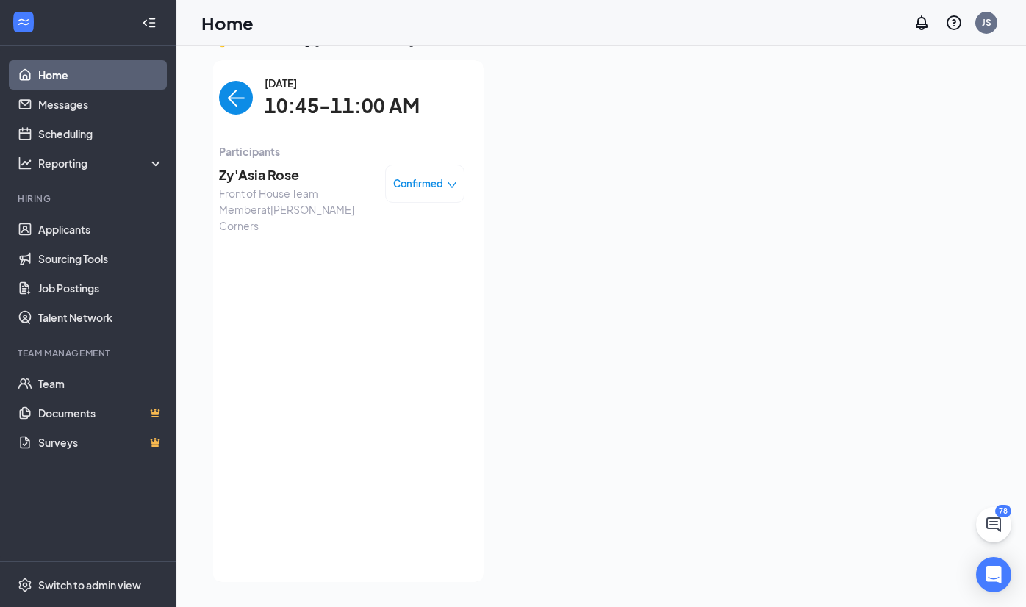
click at [271, 179] on span "Zy'Asia Rose" at bounding box center [296, 175] width 154 height 21
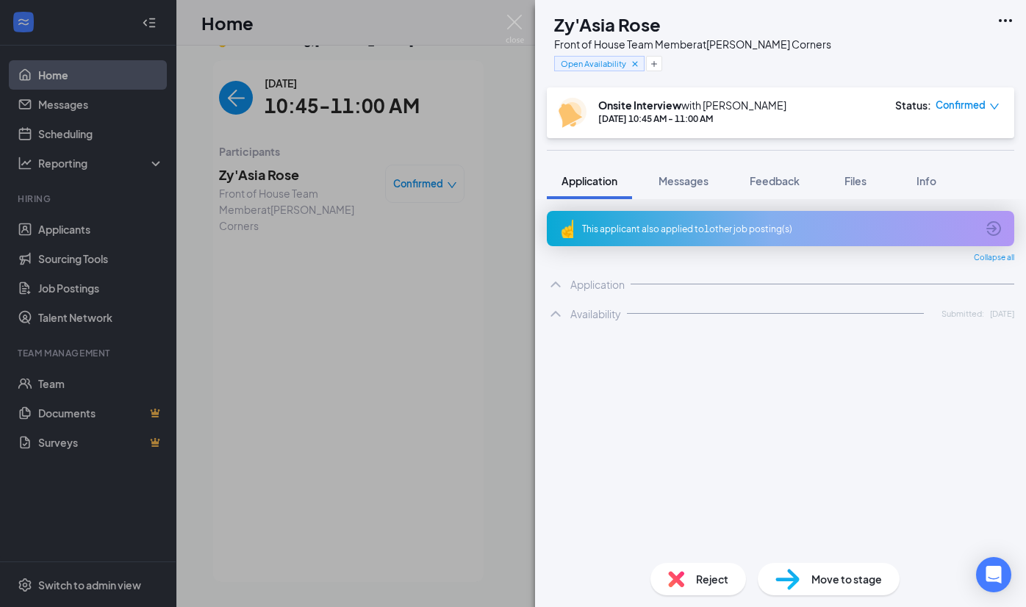
click at [242, 104] on div "ZR Zy'Asia Rose Front of House Team Member at [PERSON_NAME][GEOGRAPHIC_DATA] Op…" at bounding box center [513, 303] width 1026 height 607
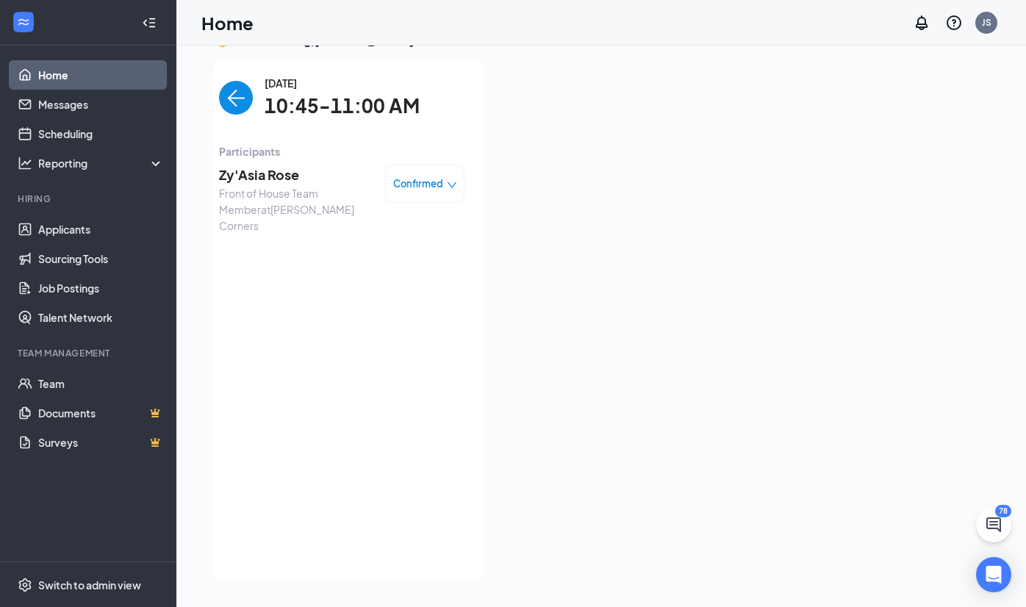
click at [509, 25] on div "Home JS" at bounding box center [601, 23] width 850 height 46
click at [235, 90] on img "back-button" at bounding box center [236, 98] width 34 height 34
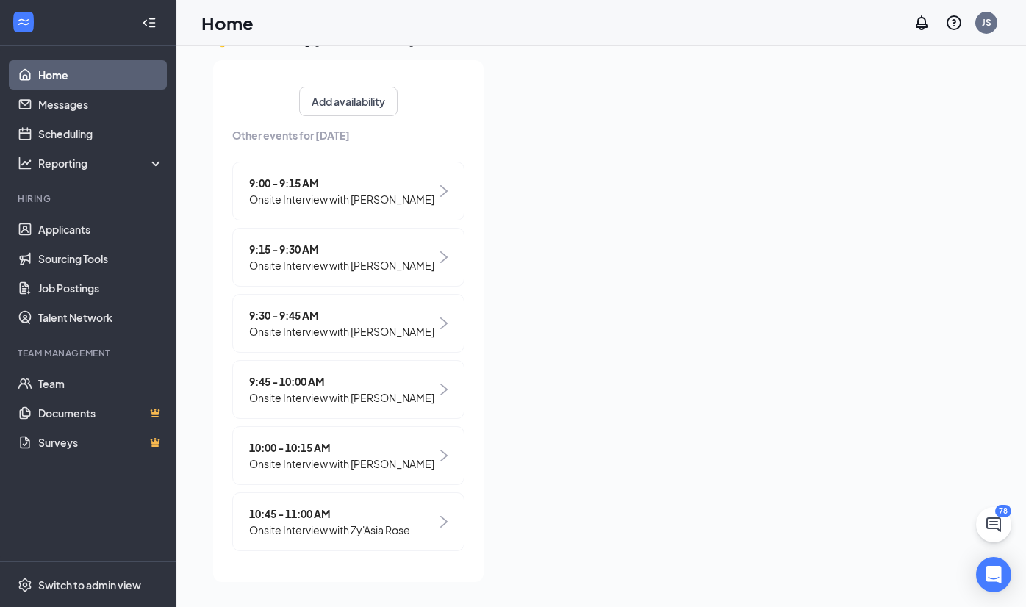
scroll to position [326, 0]
